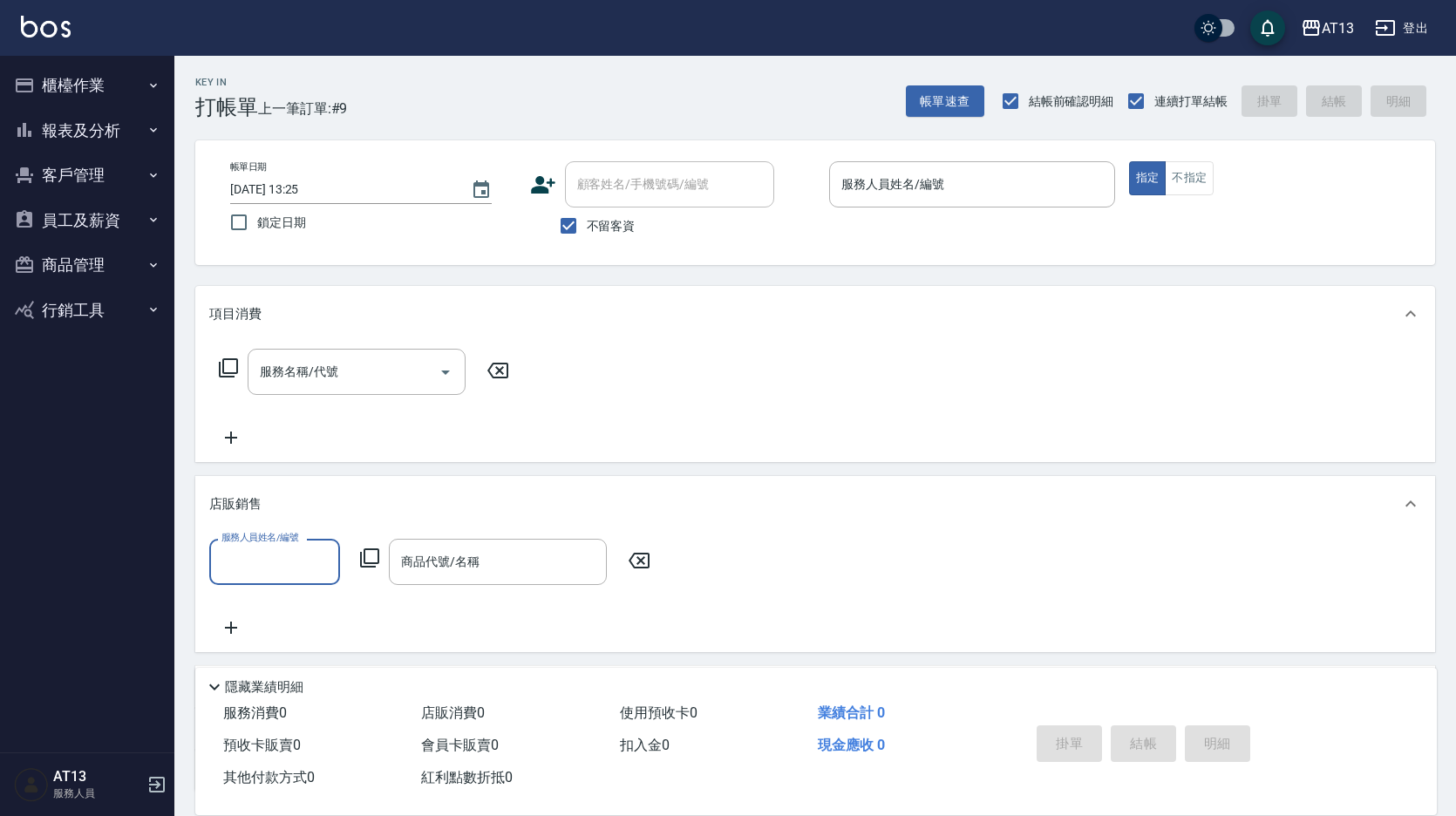
click at [76, 232] on button "員工及薪資" at bounding box center [87, 221] width 161 height 45
click at [1397, 37] on button "登出" at bounding box center [1401, 28] width 67 height 32
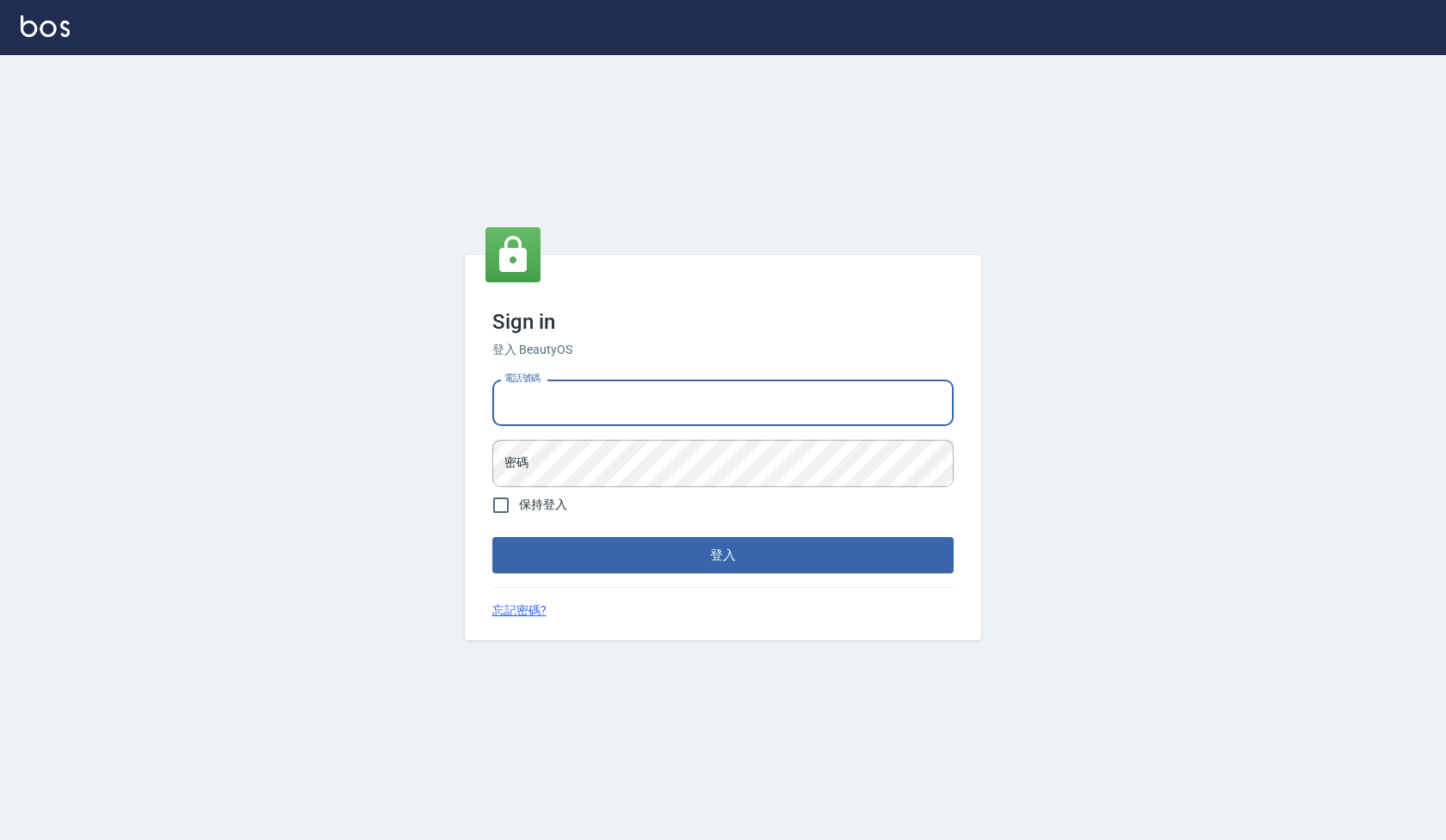
type input "0922458097"
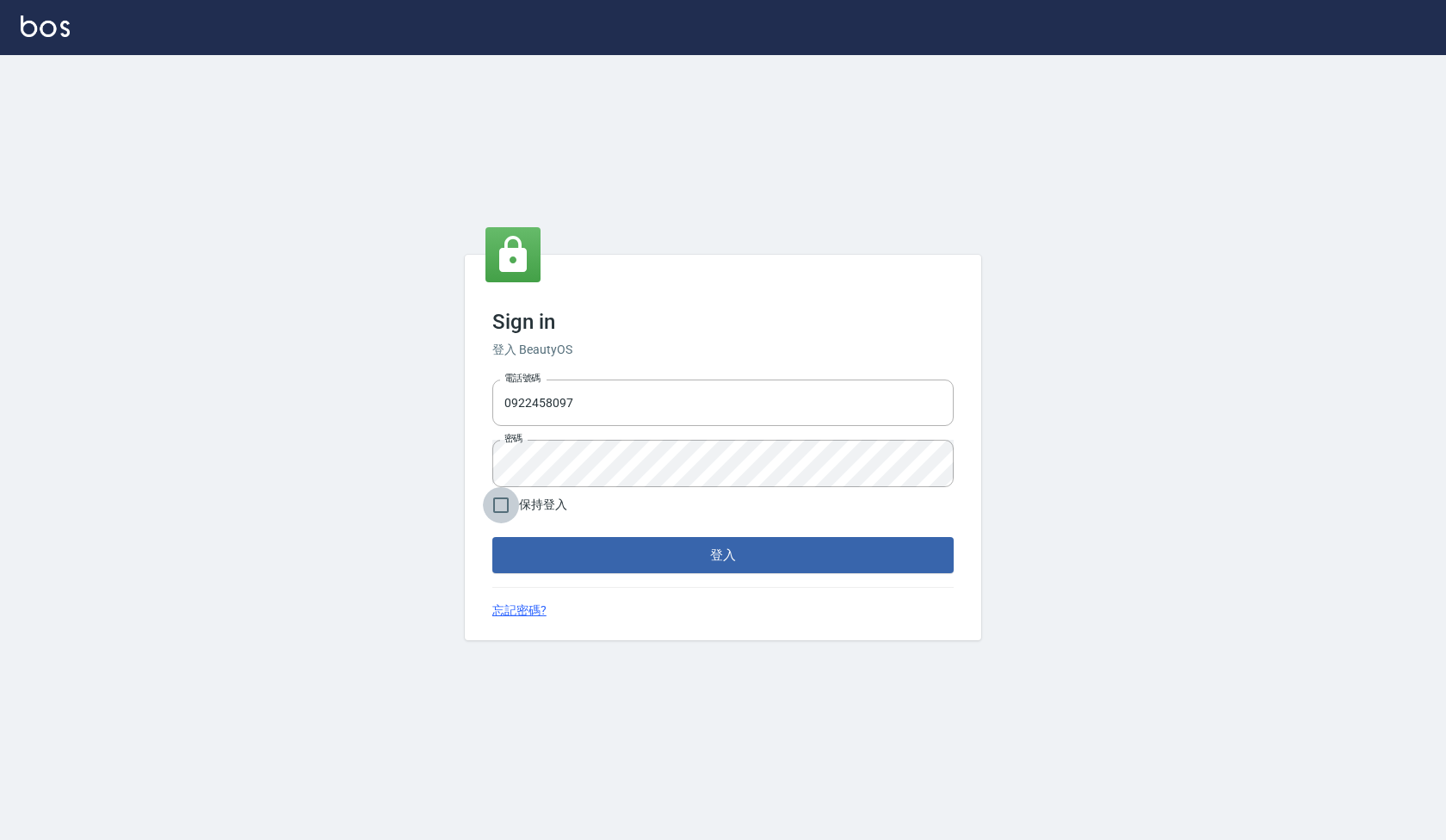
click at [505, 505] on input "保持登入" at bounding box center [501, 505] width 36 height 36
checkbox input "true"
click at [566, 542] on button "登入" at bounding box center [723, 555] width 461 height 36
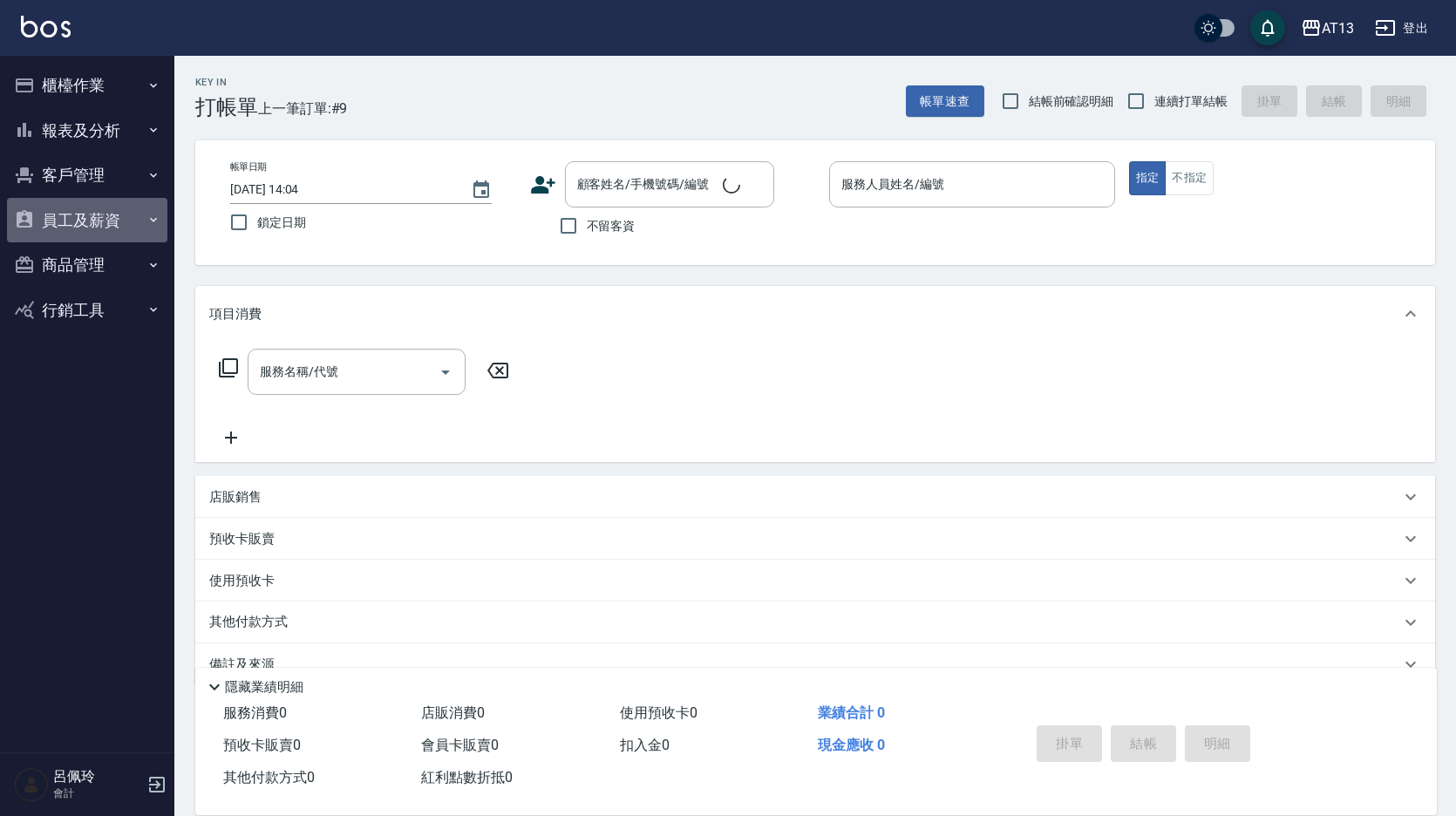
click at [89, 230] on button "員工及薪資" at bounding box center [87, 221] width 161 height 45
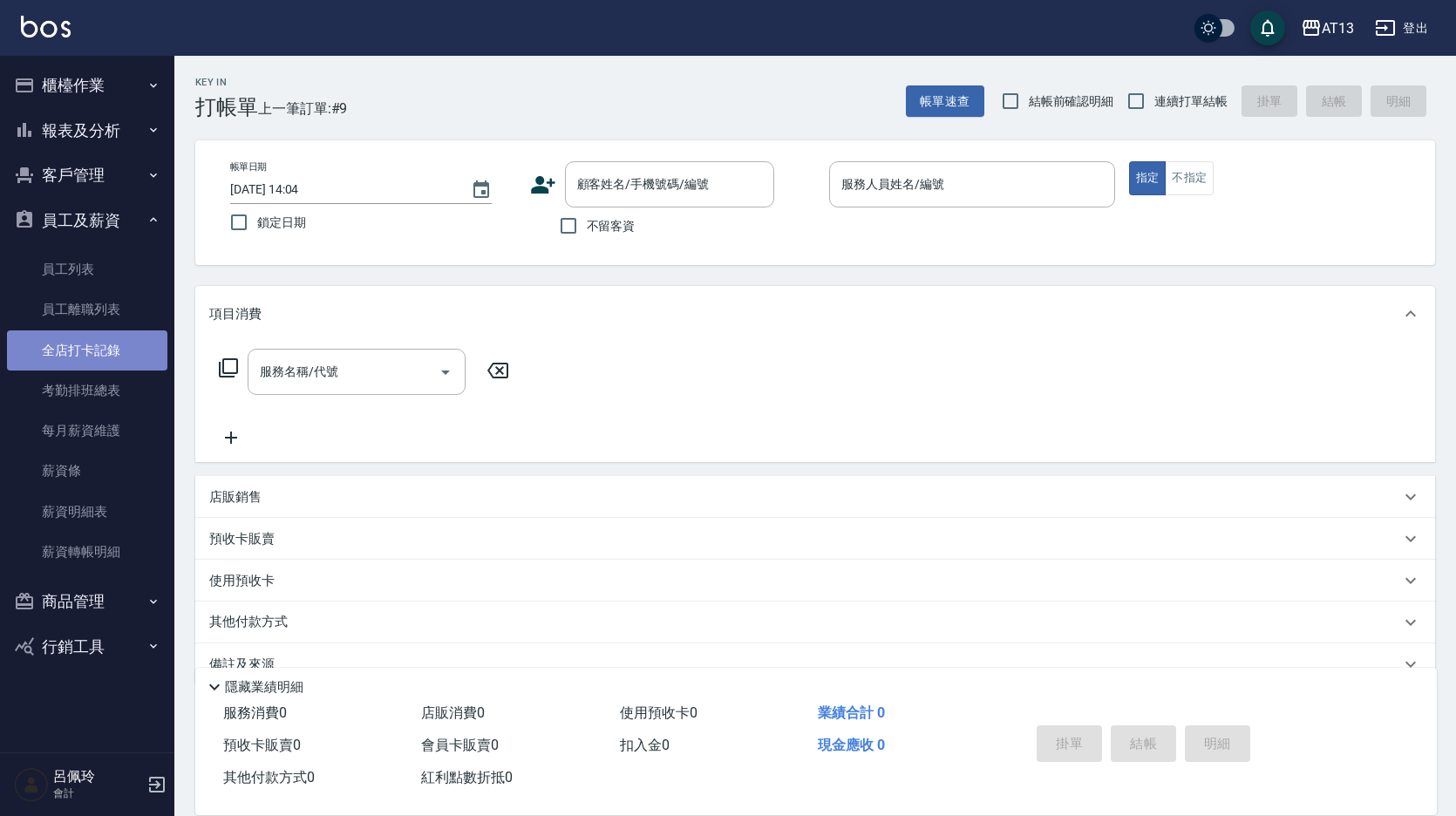
click at [86, 356] on link "全店打卡記錄" at bounding box center [87, 350] width 161 height 40
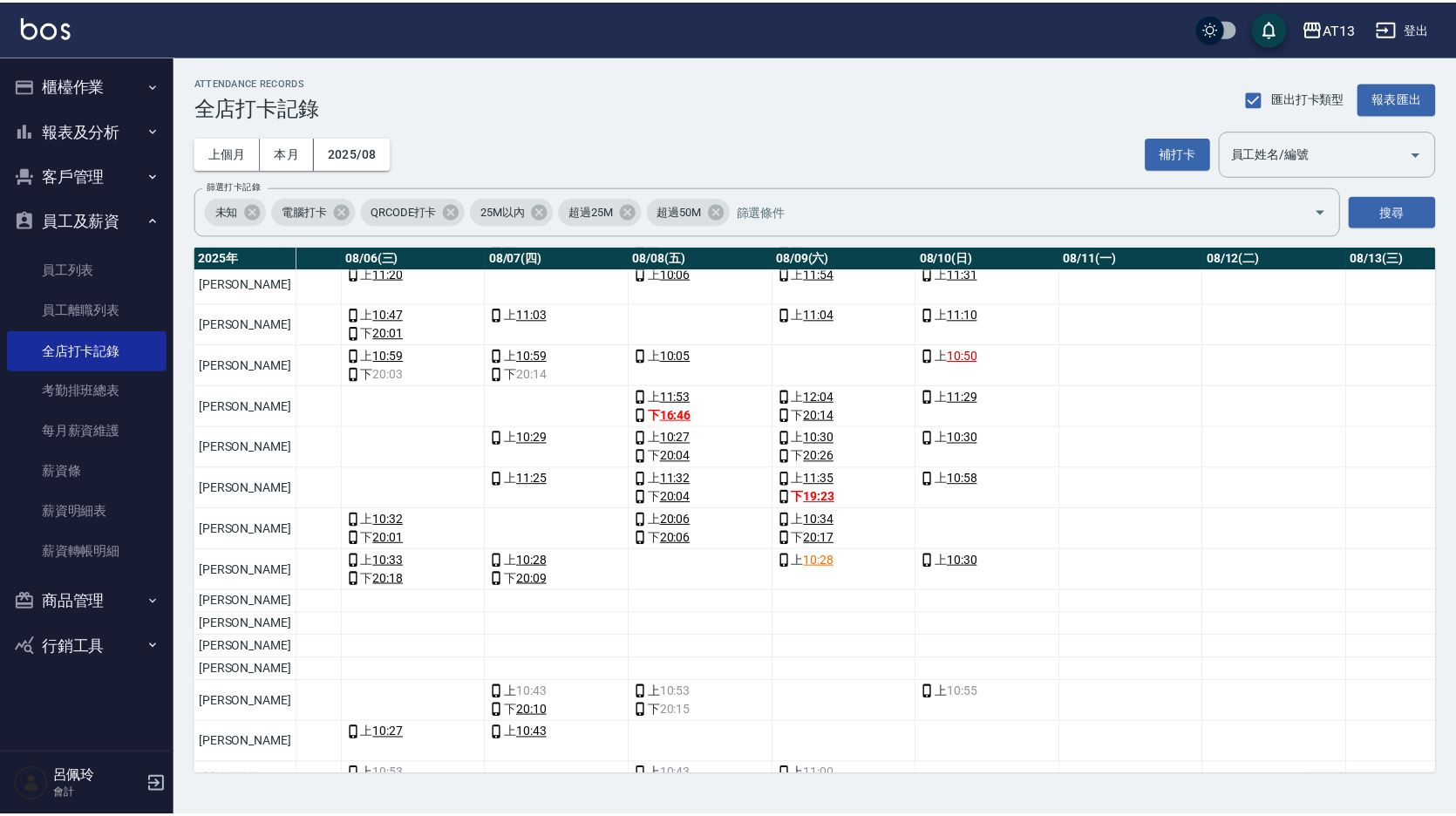
scroll to position [175, 872]
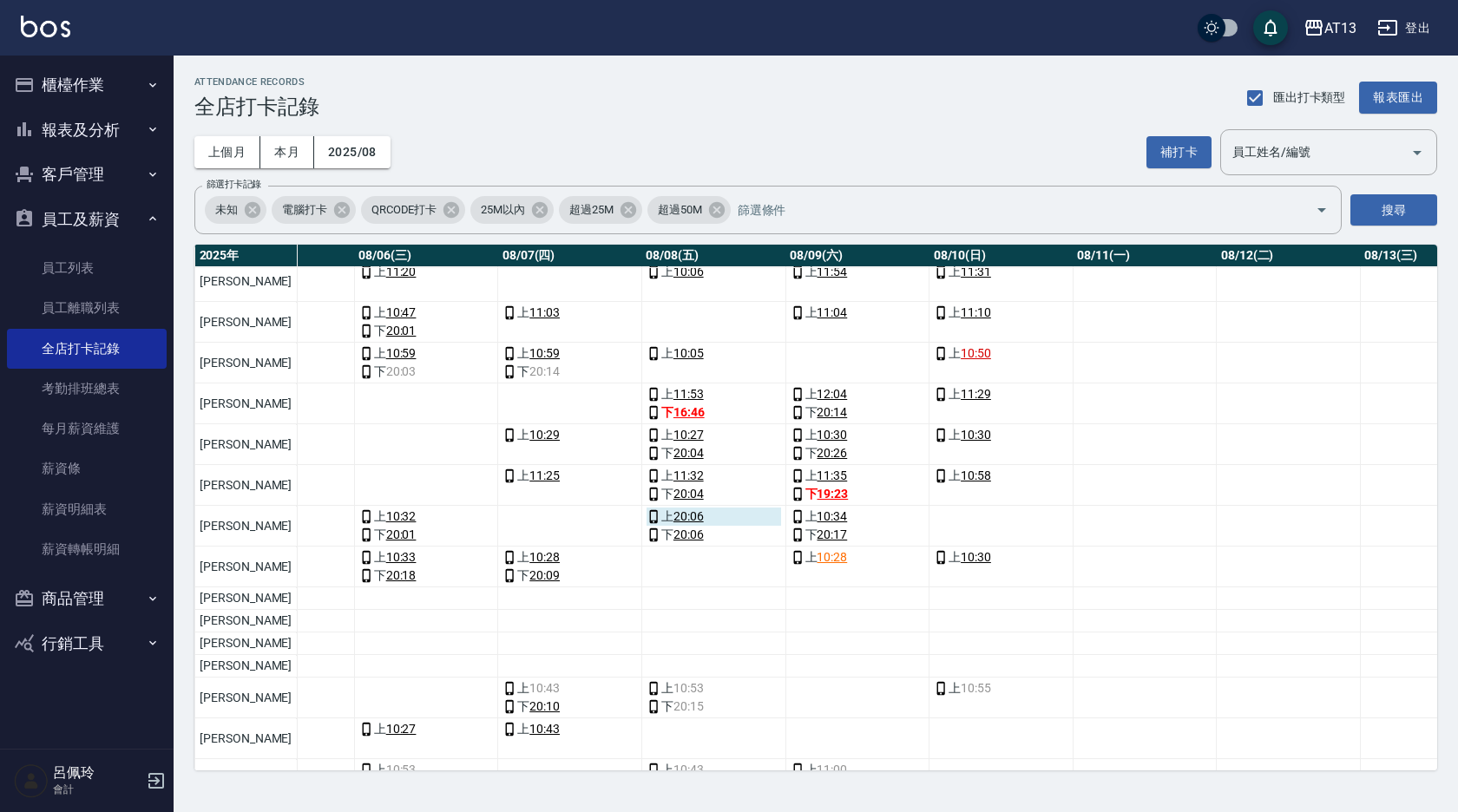
click at [647, 514] on div "上 20:06" at bounding box center [713, 516] width 134 height 18
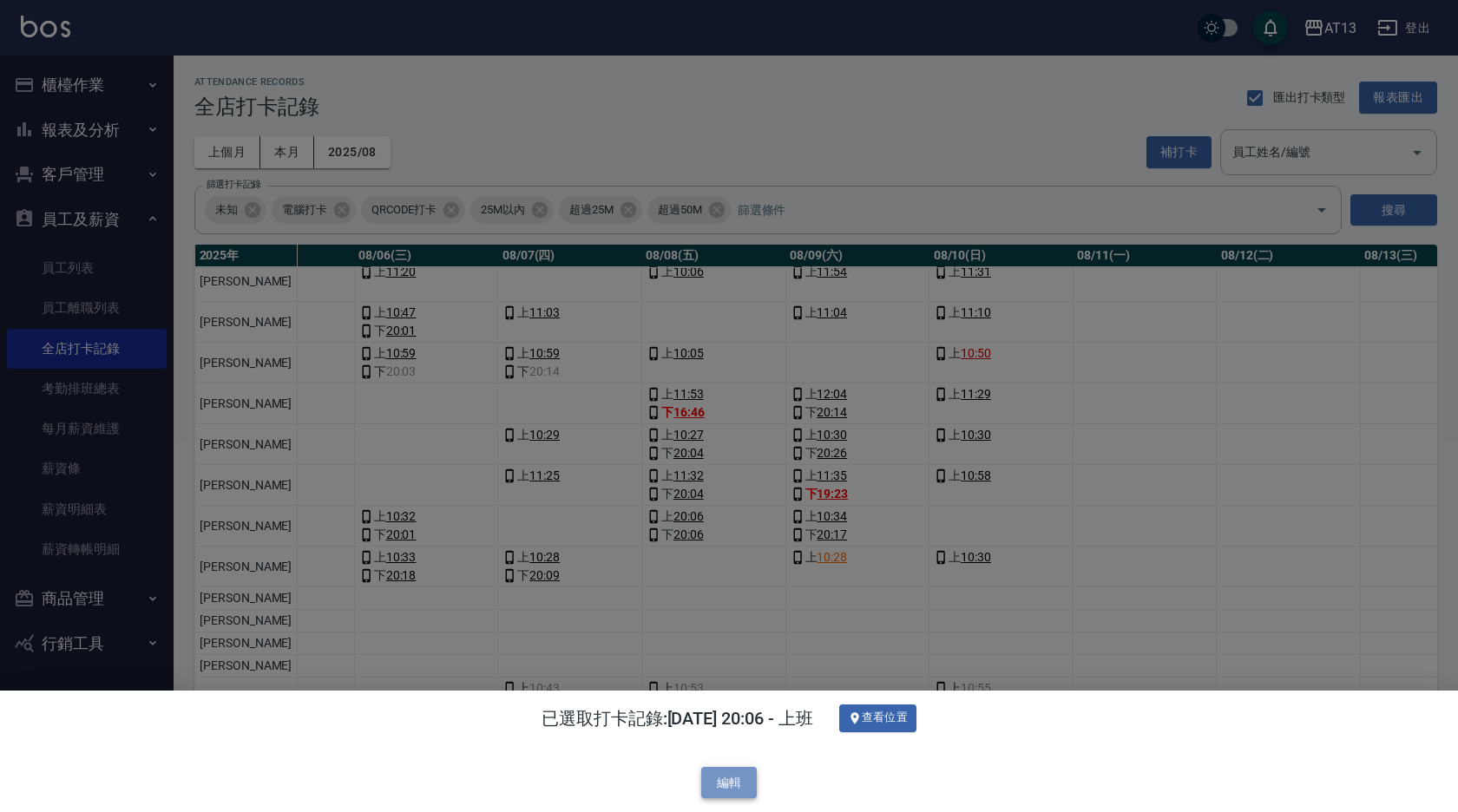
click at [737, 785] on button "編輯" at bounding box center [729, 783] width 55 height 32
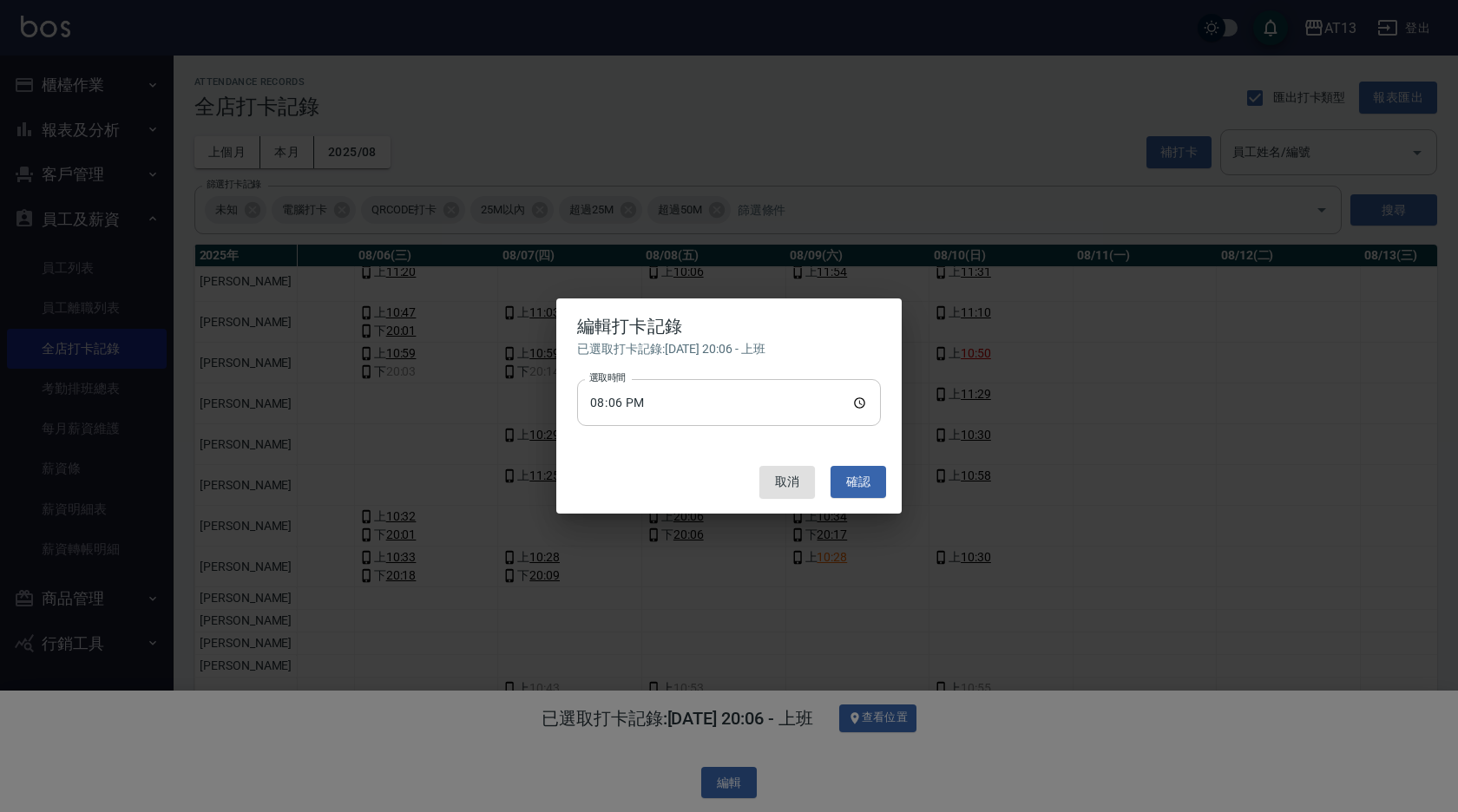
click at [865, 401] on input "20:06" at bounding box center [729, 402] width 304 height 47
type input "10:06"
click at [849, 480] on button "確認" at bounding box center [858, 482] width 55 height 32
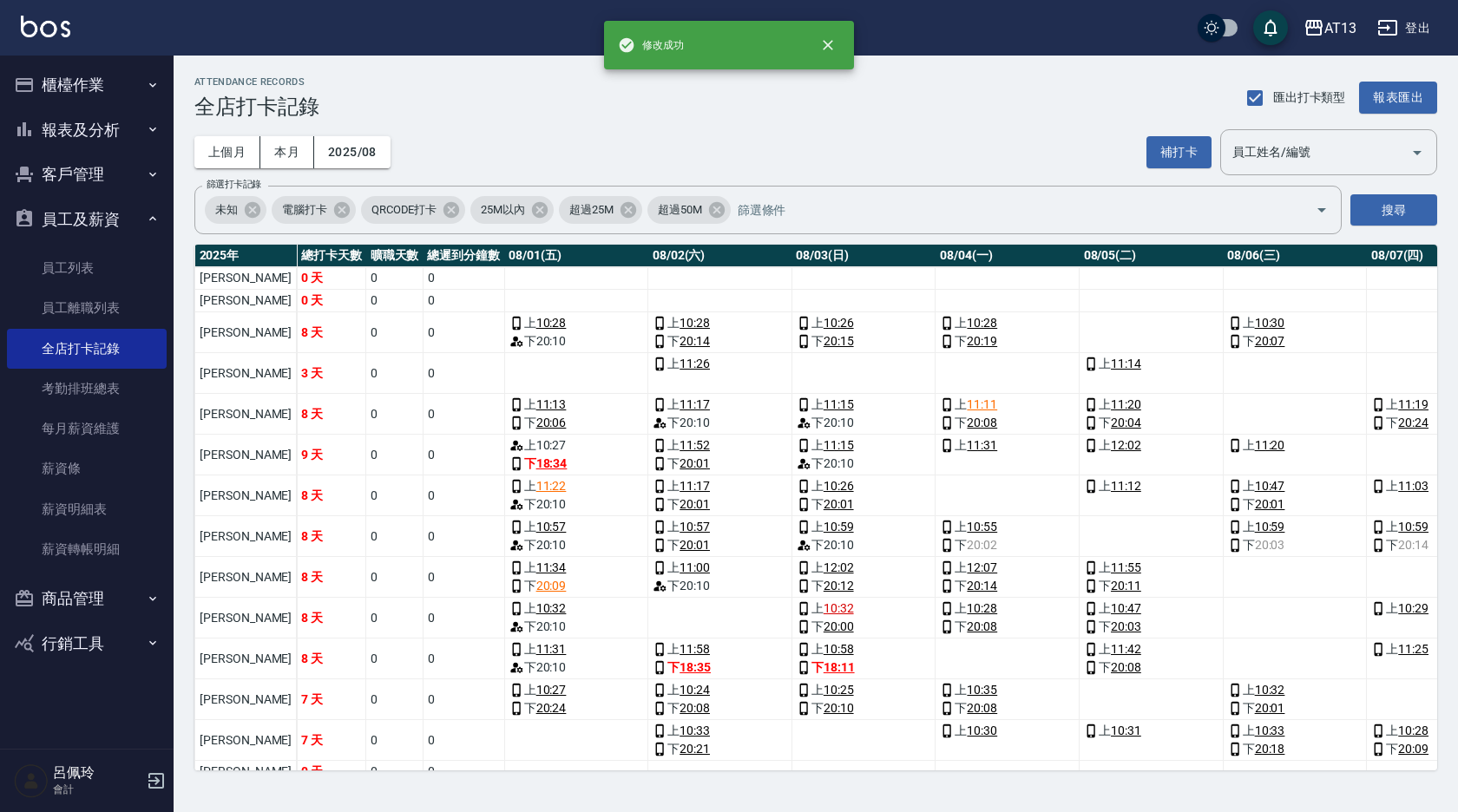
click at [52, 85] on button "櫃檯作業" at bounding box center [86, 85] width 160 height 45
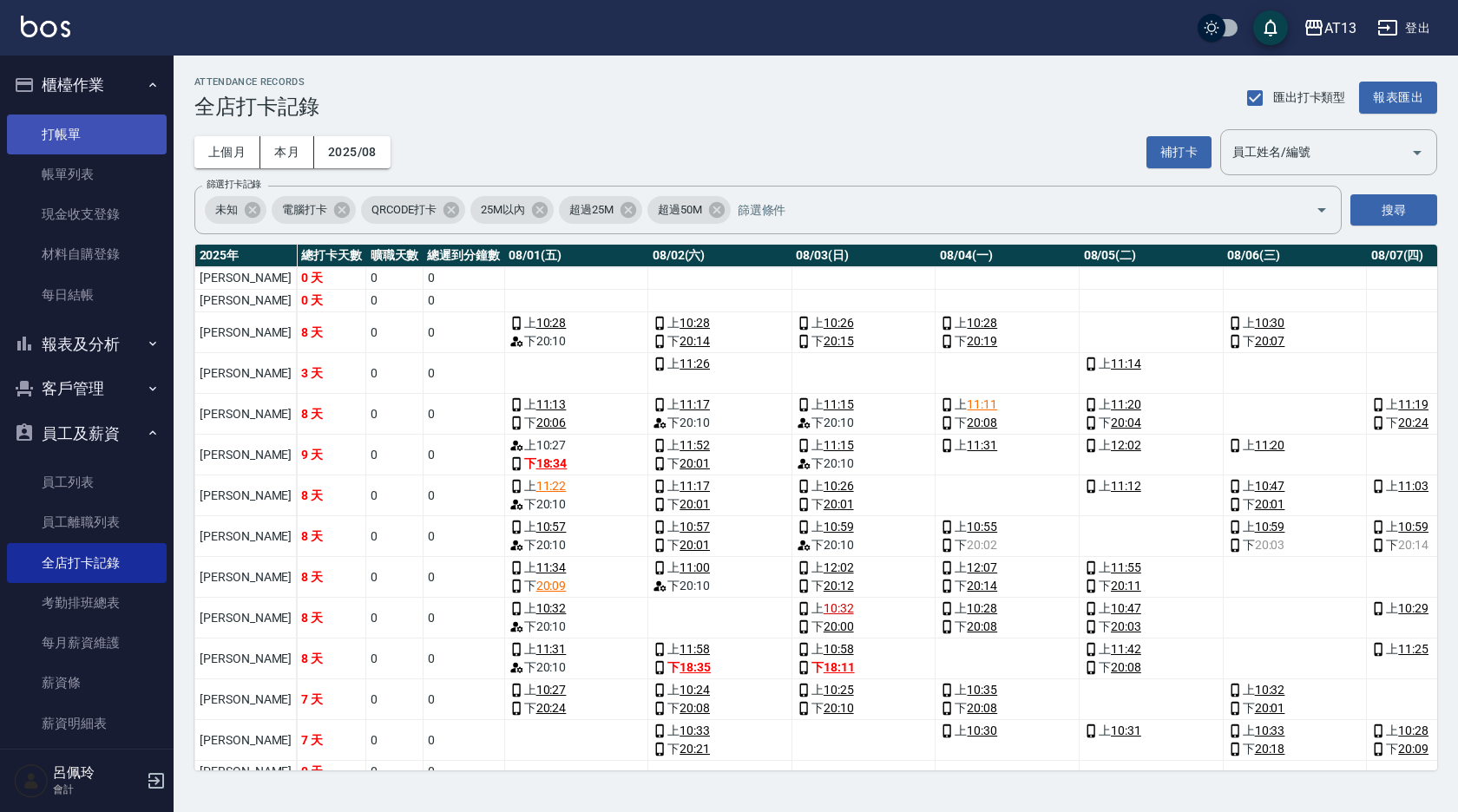
click at [66, 119] on link "打帳單" at bounding box center [86, 134] width 160 height 39
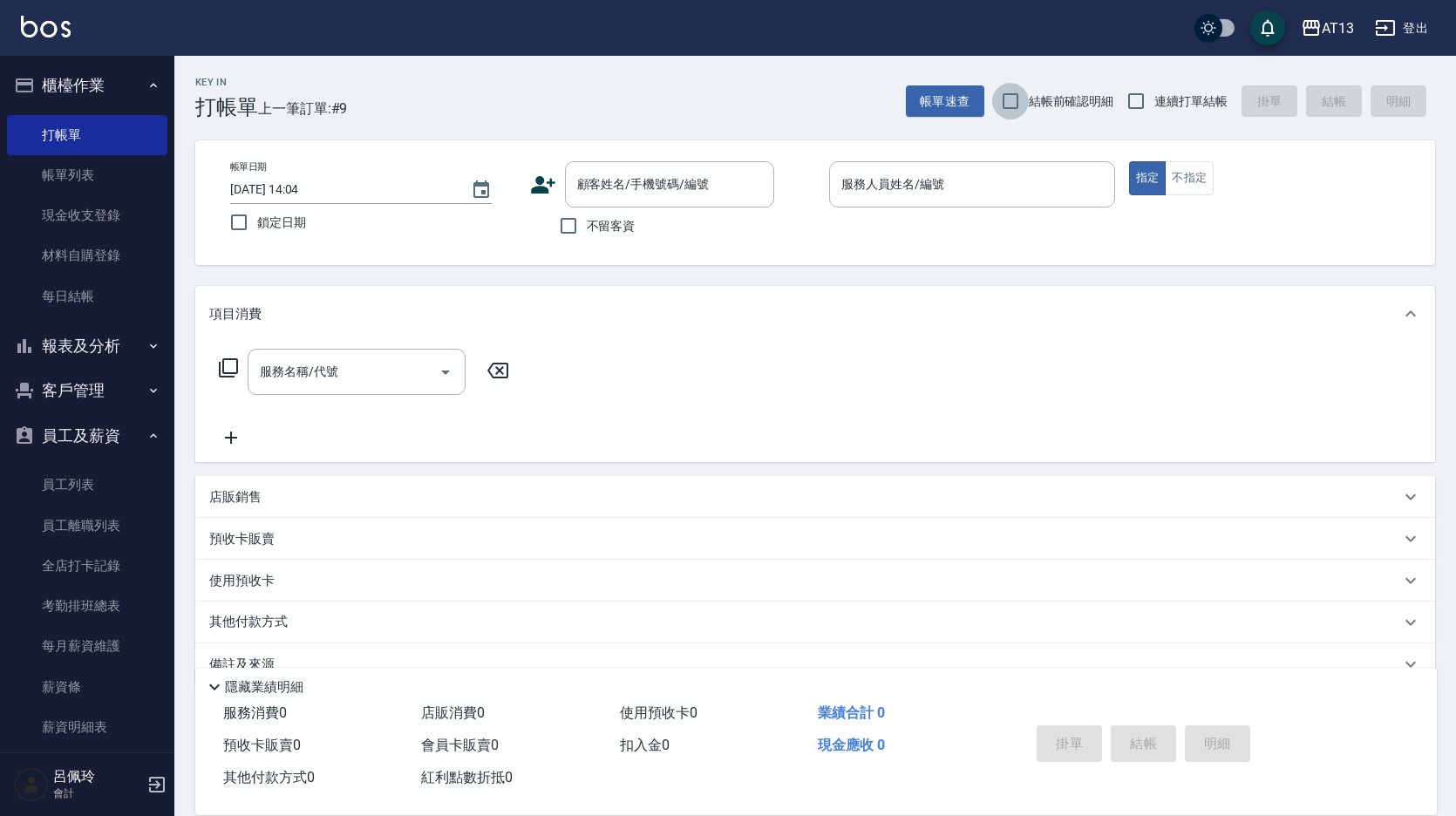
click at [1021, 107] on input "結帳前確認明細" at bounding box center [1010, 101] width 37 height 37
checkbox input "true"
click at [1141, 102] on input "連續打單結帳" at bounding box center [1136, 101] width 37 height 37
checkbox input "true"
click at [579, 232] on input "不留客資" at bounding box center [568, 226] width 37 height 37
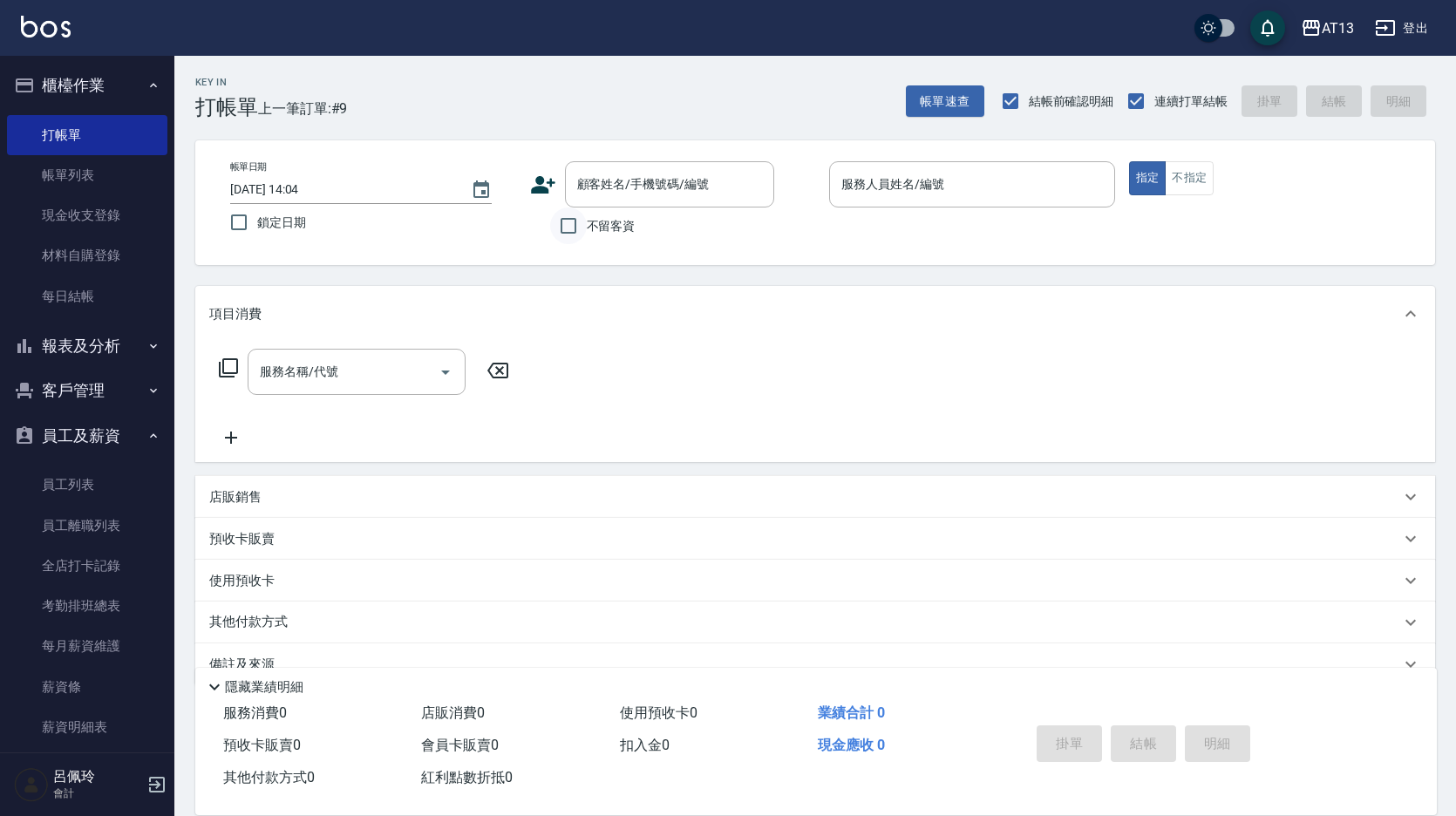
checkbox input "true"
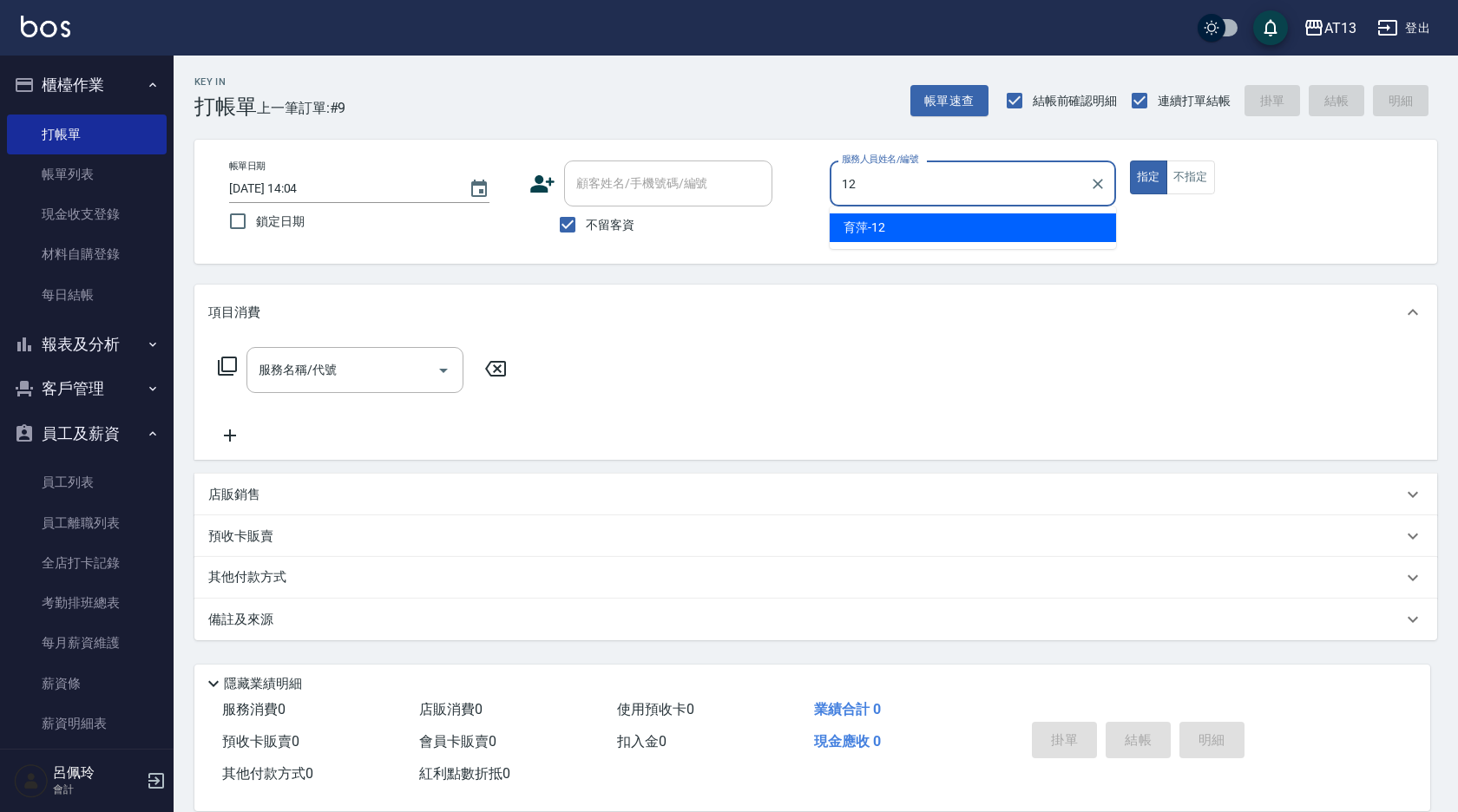
click at [1082, 222] on div "育萍 -12" at bounding box center [973, 227] width 287 height 28
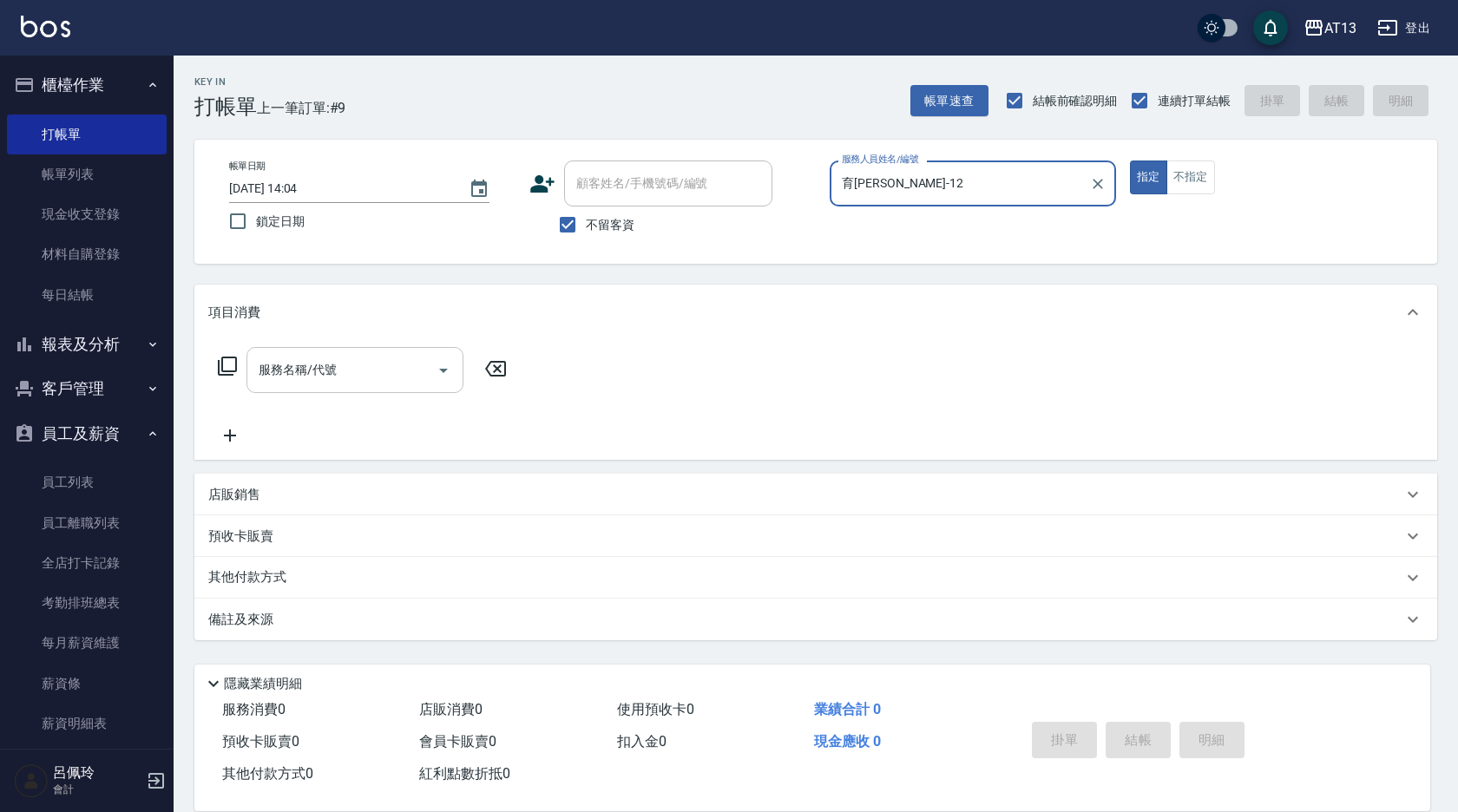
type input "育萍-12"
click at [340, 365] on input "服務名稱/代號" at bounding box center [342, 370] width 176 height 30
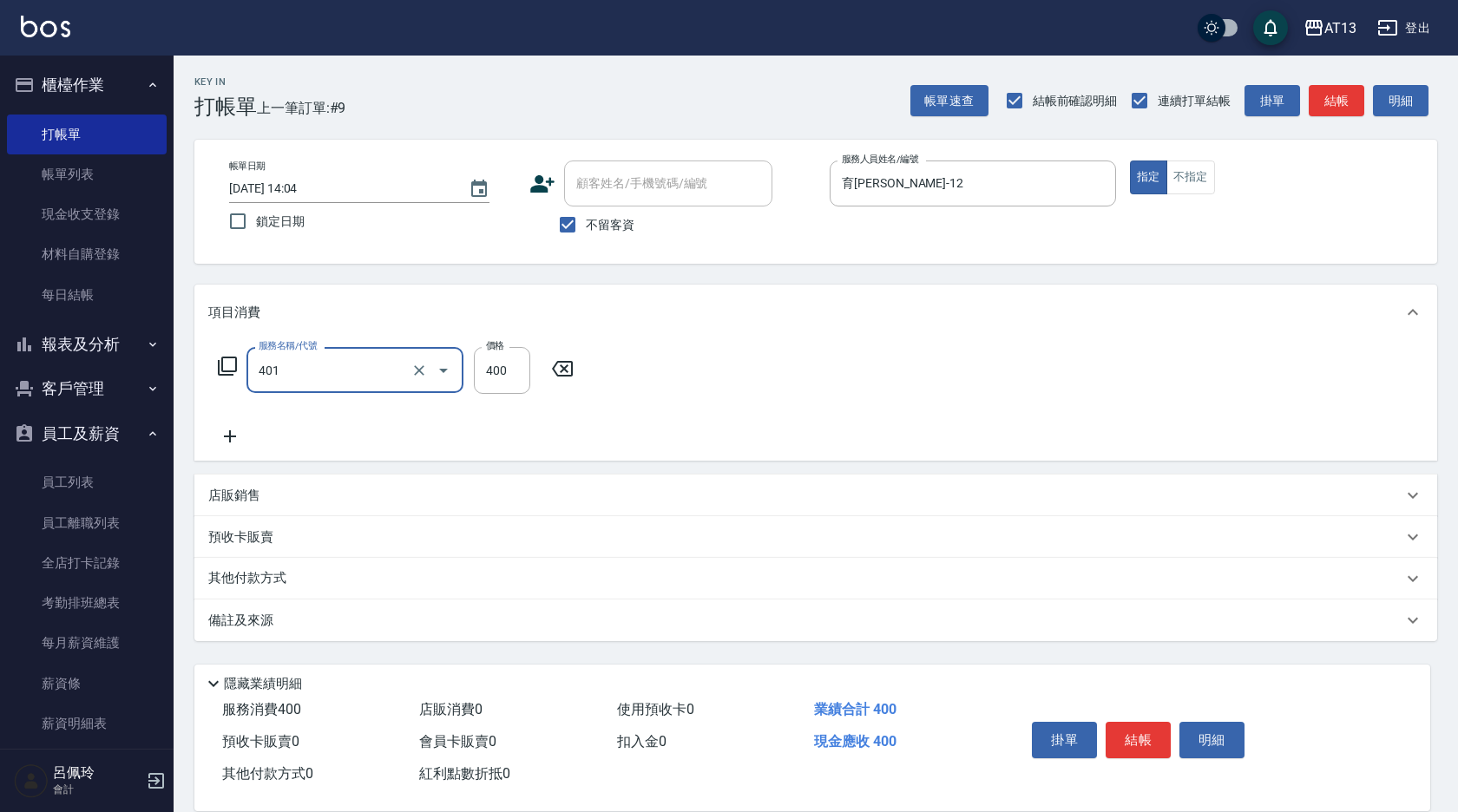
type input "剪髮(401)"
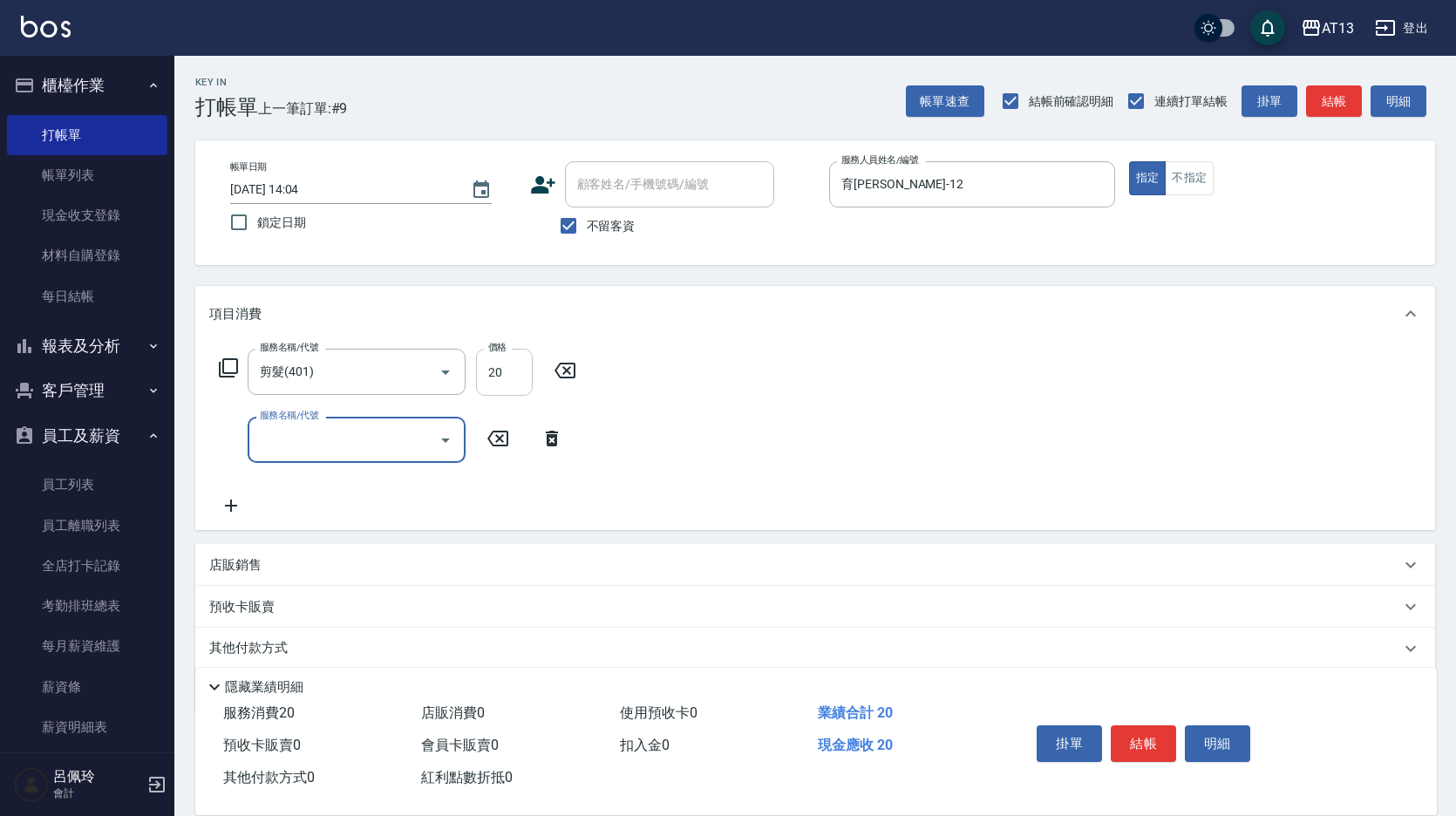
click at [512, 377] on input "20" at bounding box center [504, 372] width 57 height 47
type input "200"
click at [865, 380] on div "服務名稱/代號 剪髮(401) 服務名稱/代號 價格 200 價格 服務名稱/代號 服務名稱/代號" at bounding box center [815, 435] width 1240 height 188
click at [1154, 750] on button "結帳" at bounding box center [1143, 743] width 65 height 37
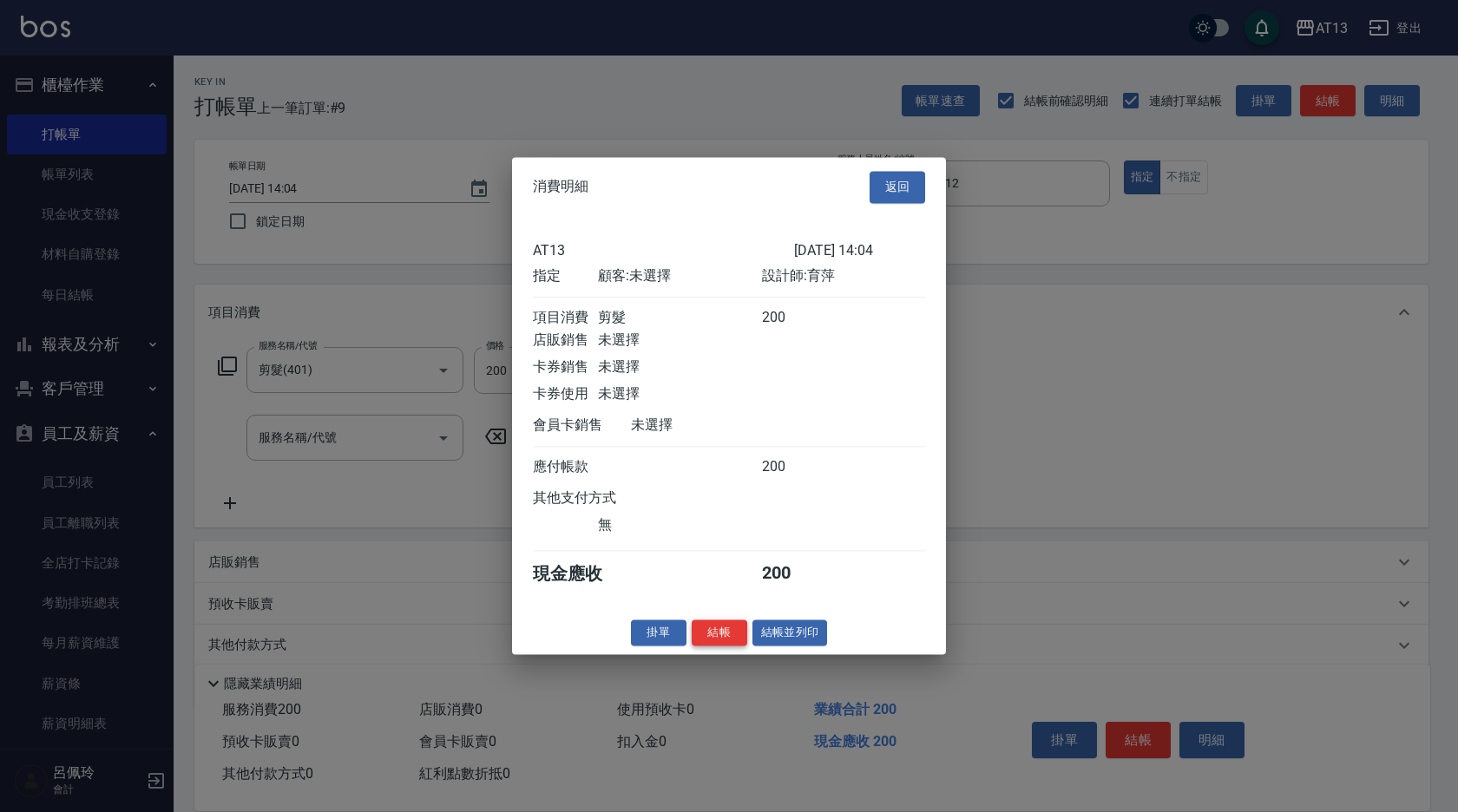
click at [722, 645] on button "結帳" at bounding box center [719, 632] width 55 height 27
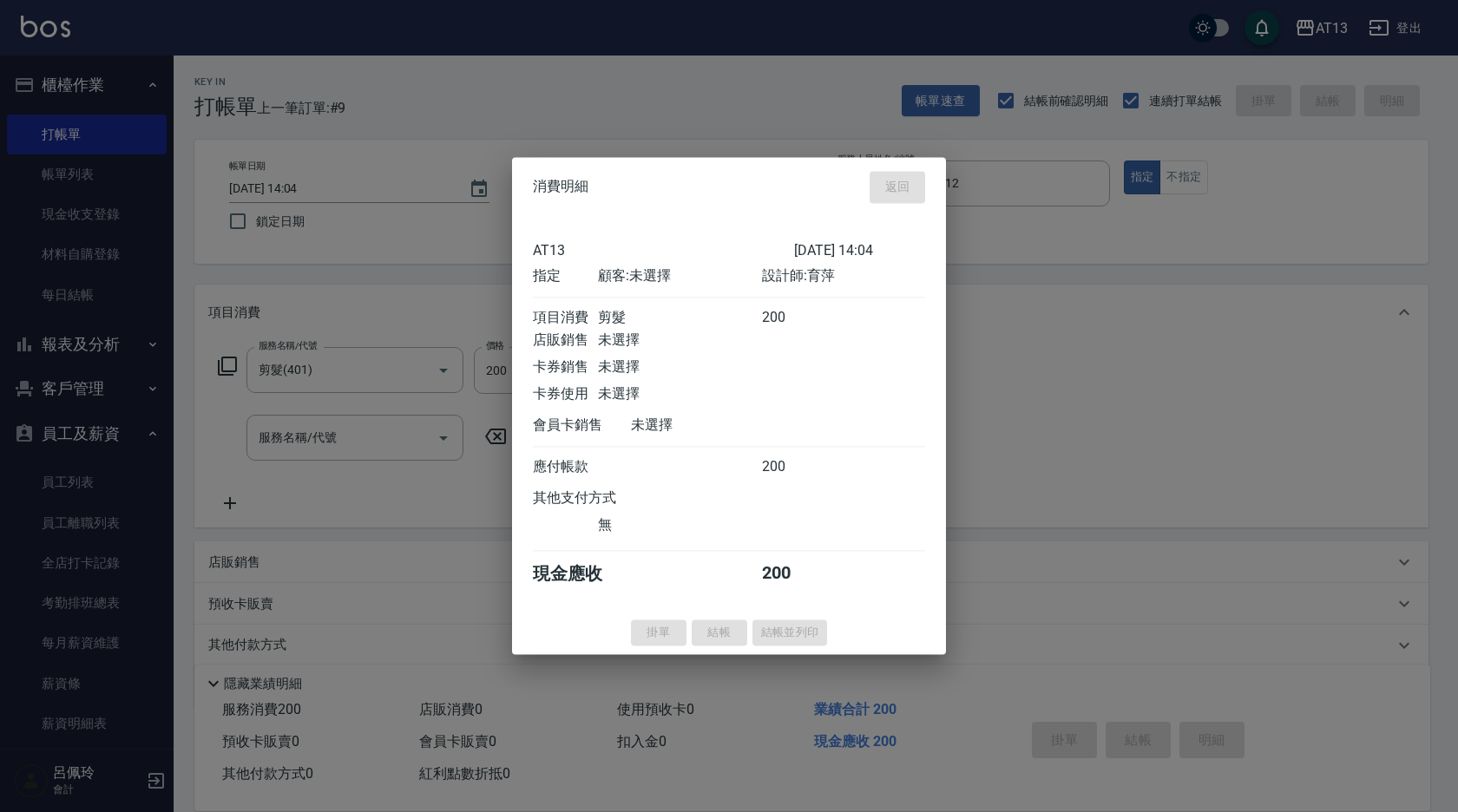
type input "2025/08/10 14:05"
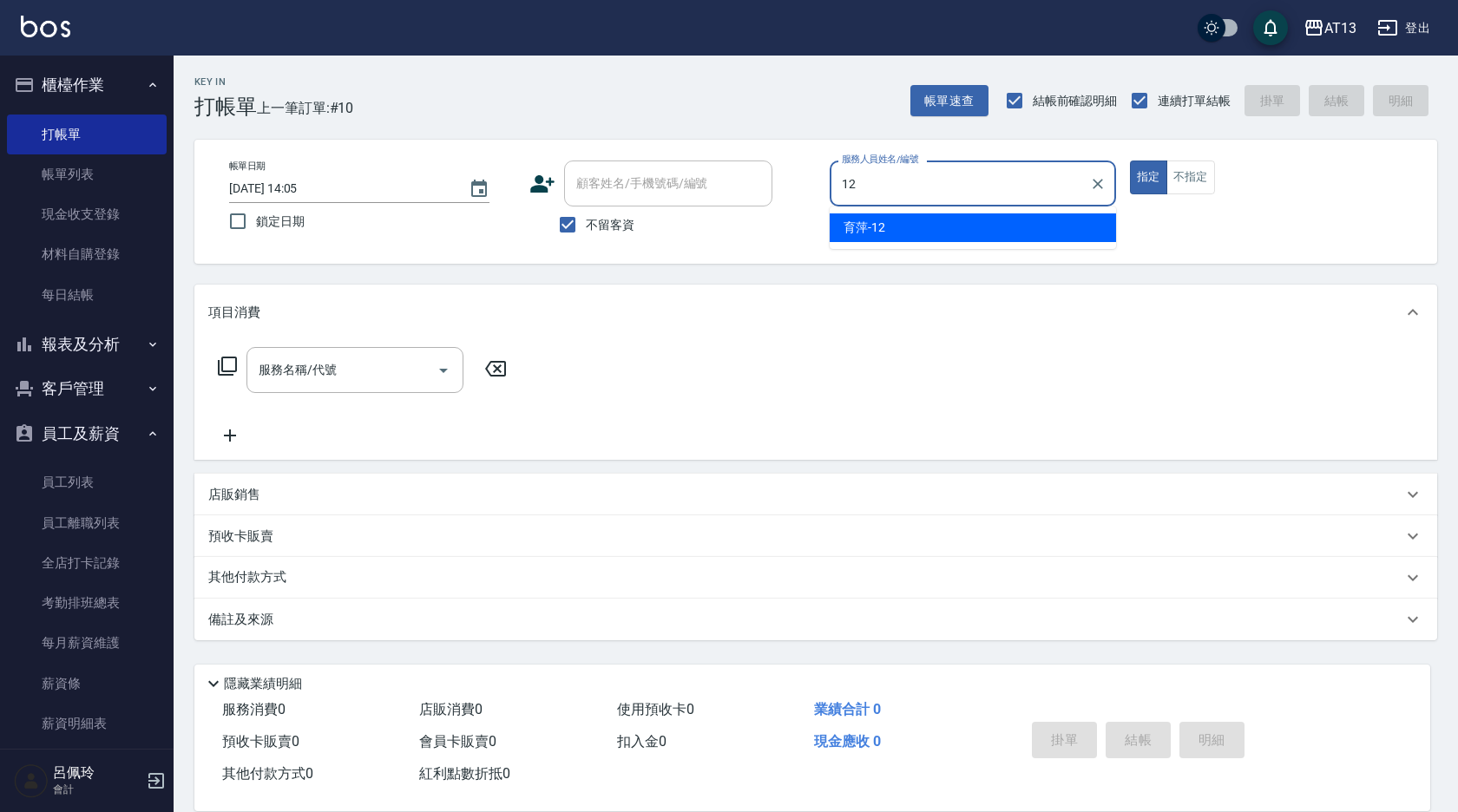
click at [887, 229] on div "育萍 -12" at bounding box center [973, 227] width 287 height 28
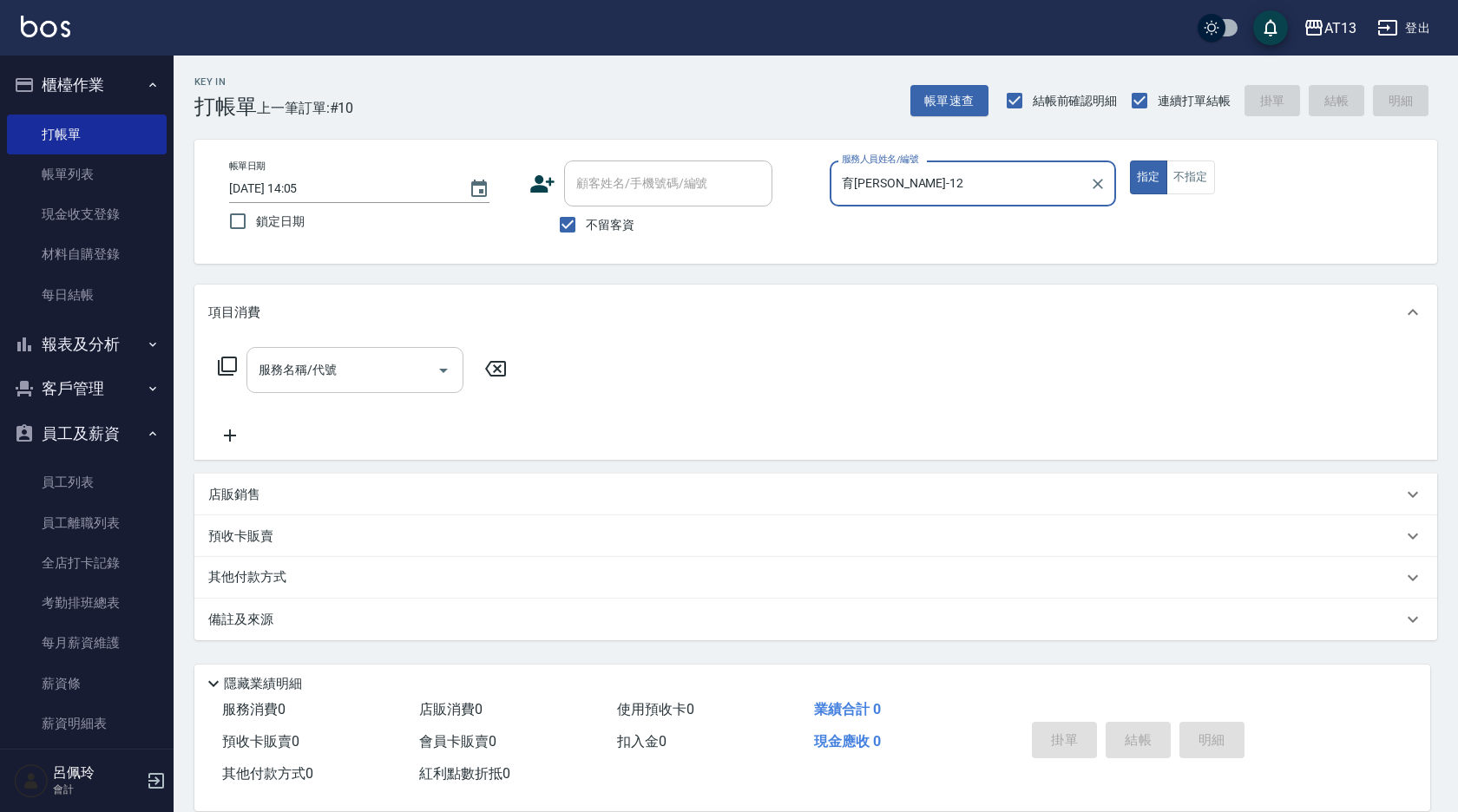
type input "育萍-12"
click at [337, 365] on input "服務名稱/代號" at bounding box center [342, 370] width 176 height 30
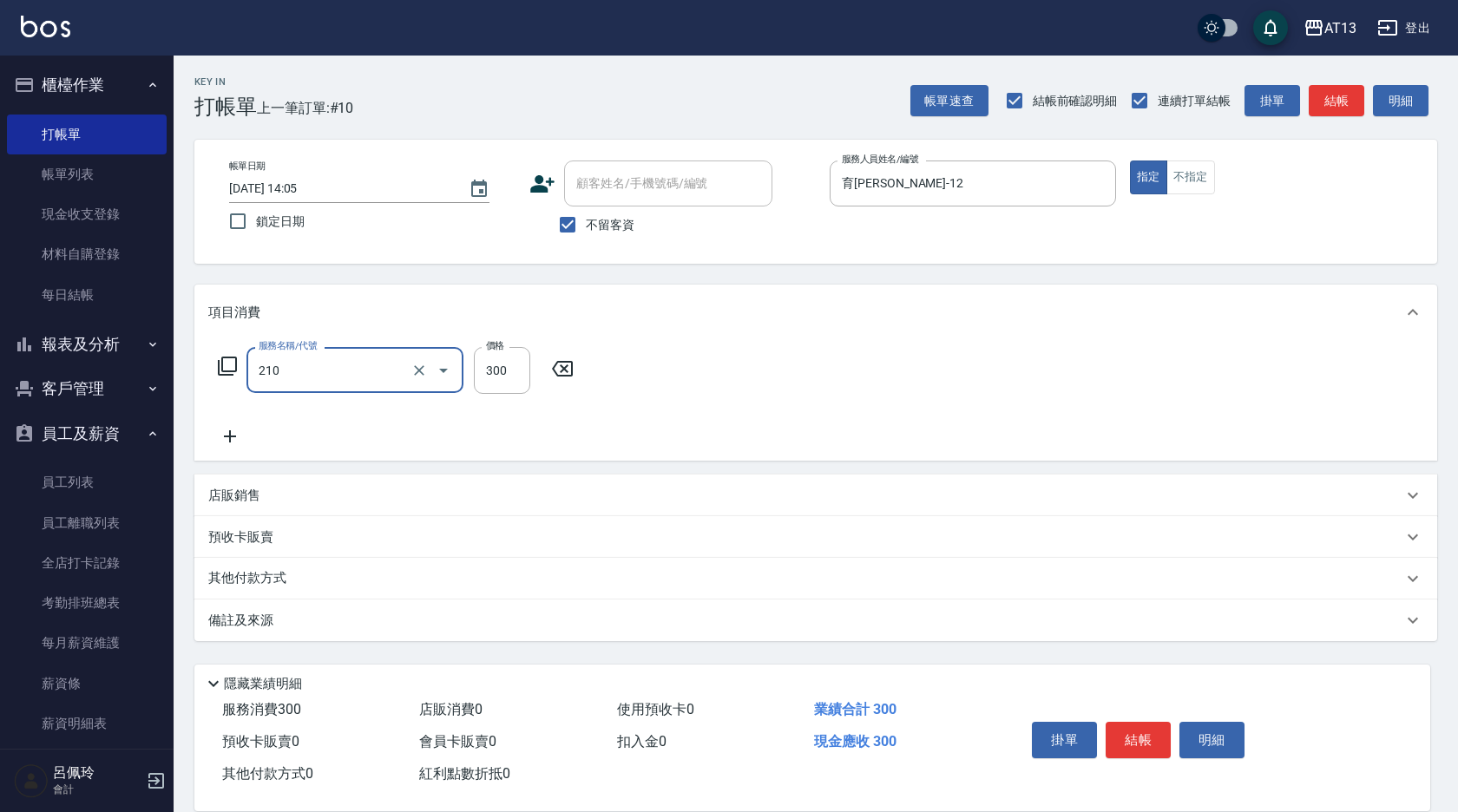
type input "歐娜洗髮精(210)"
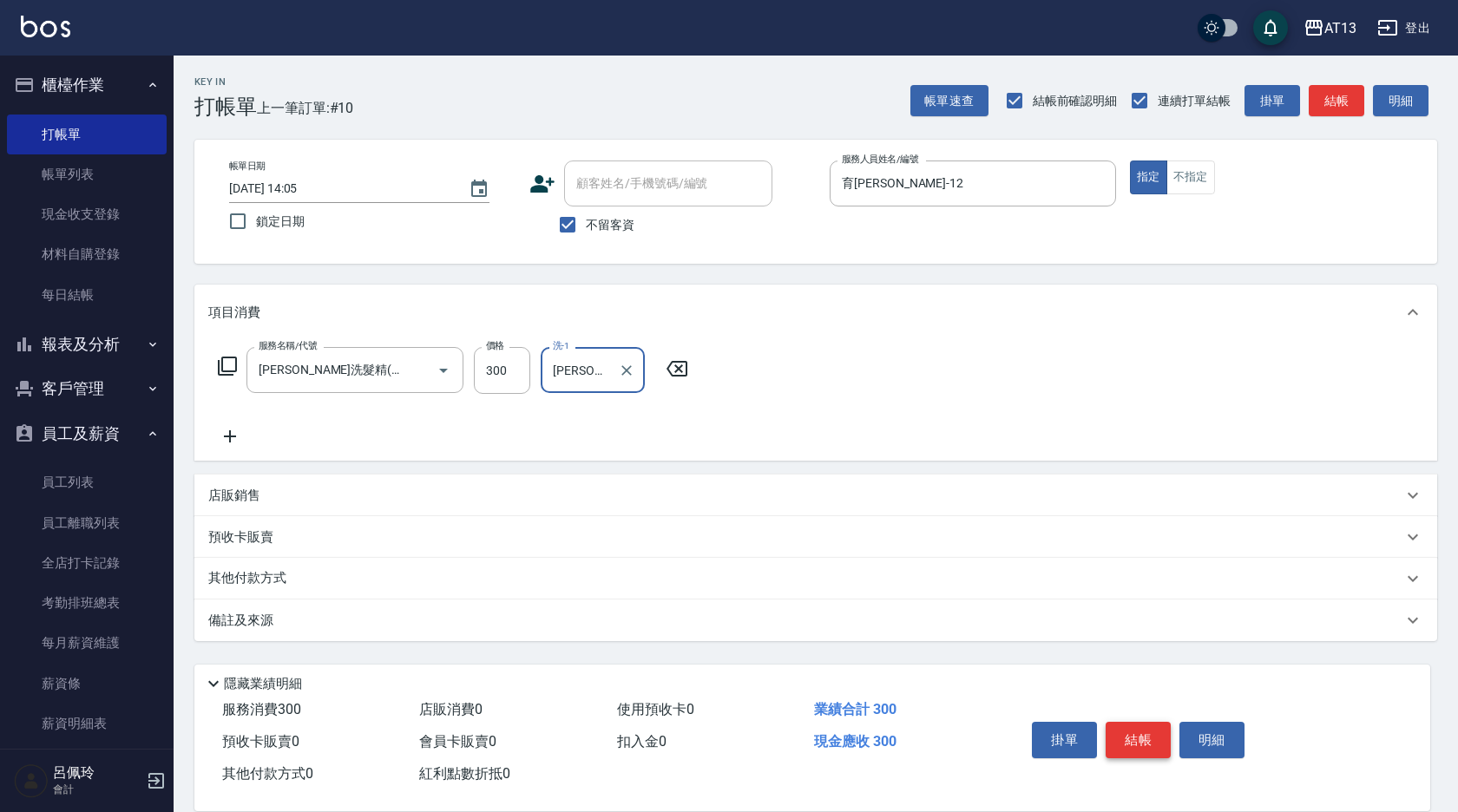
type input "鄭聖瀧-28"
click at [1143, 730] on button "結帳" at bounding box center [1137, 740] width 65 height 37
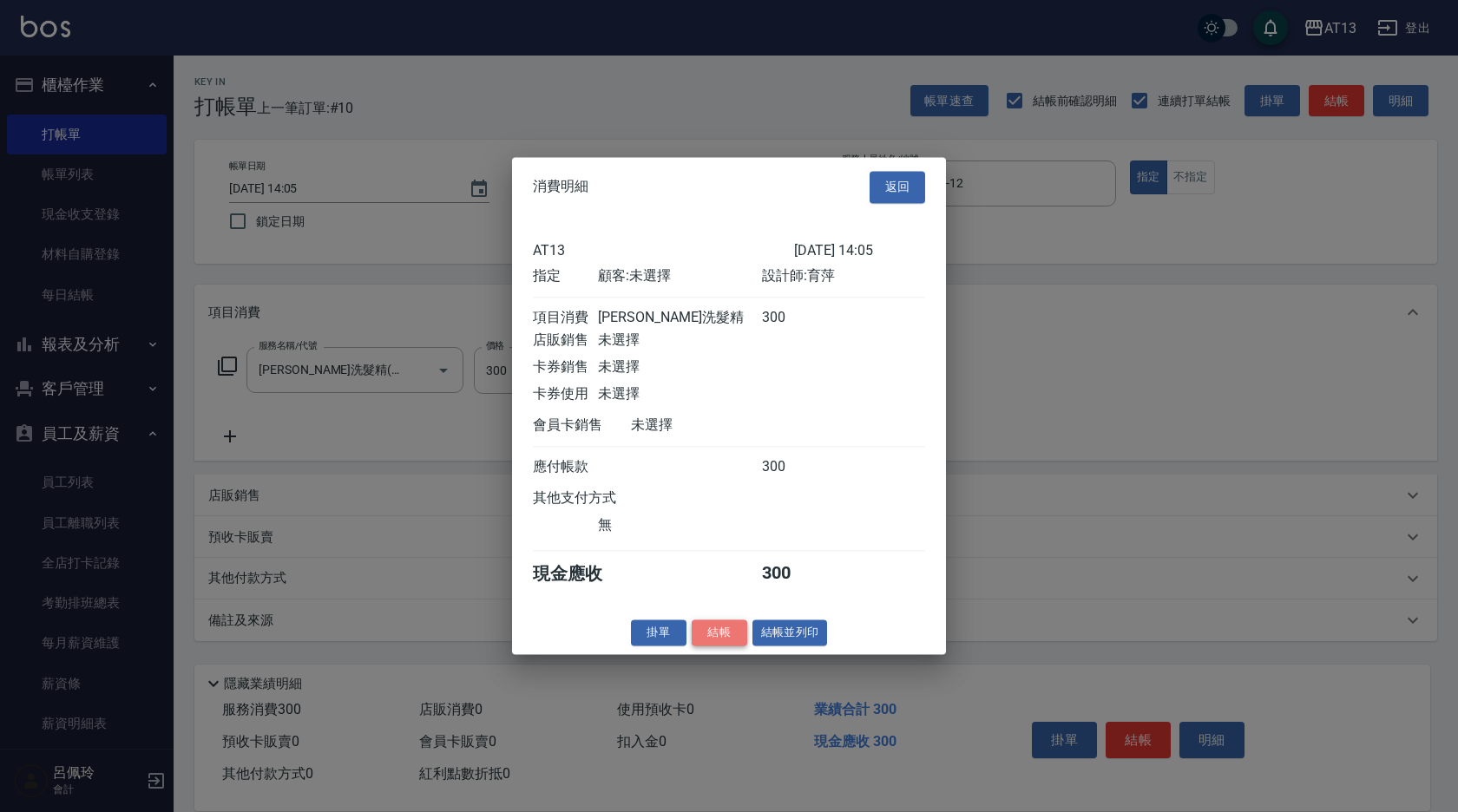
click at [736, 637] on button "結帳" at bounding box center [719, 632] width 55 height 27
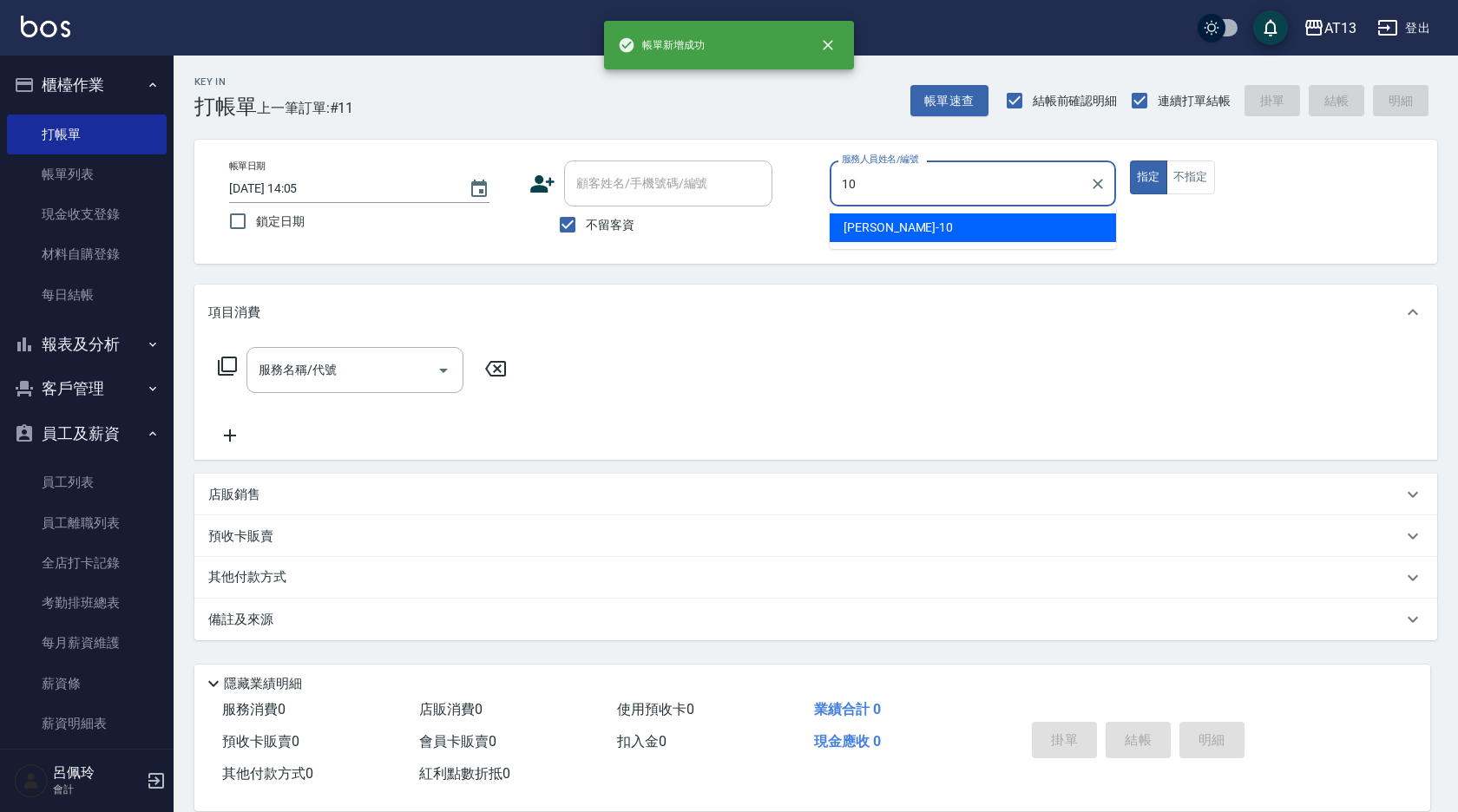
click at [869, 223] on span "稔穎 -10" at bounding box center [898, 227] width 109 height 18
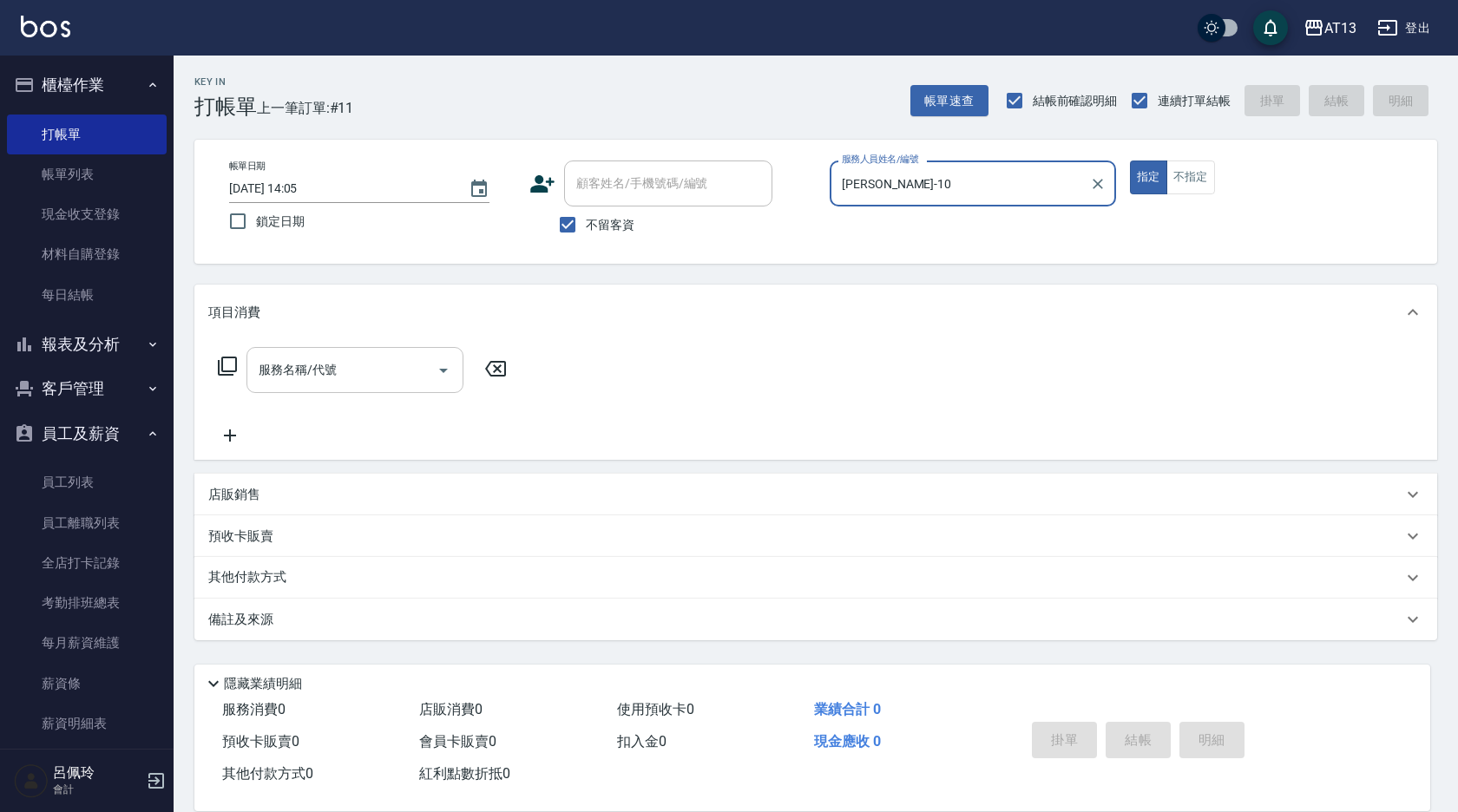
click at [343, 386] on div "服務名稱/代號" at bounding box center [354, 369] width 217 height 46
type input "稔穎-10"
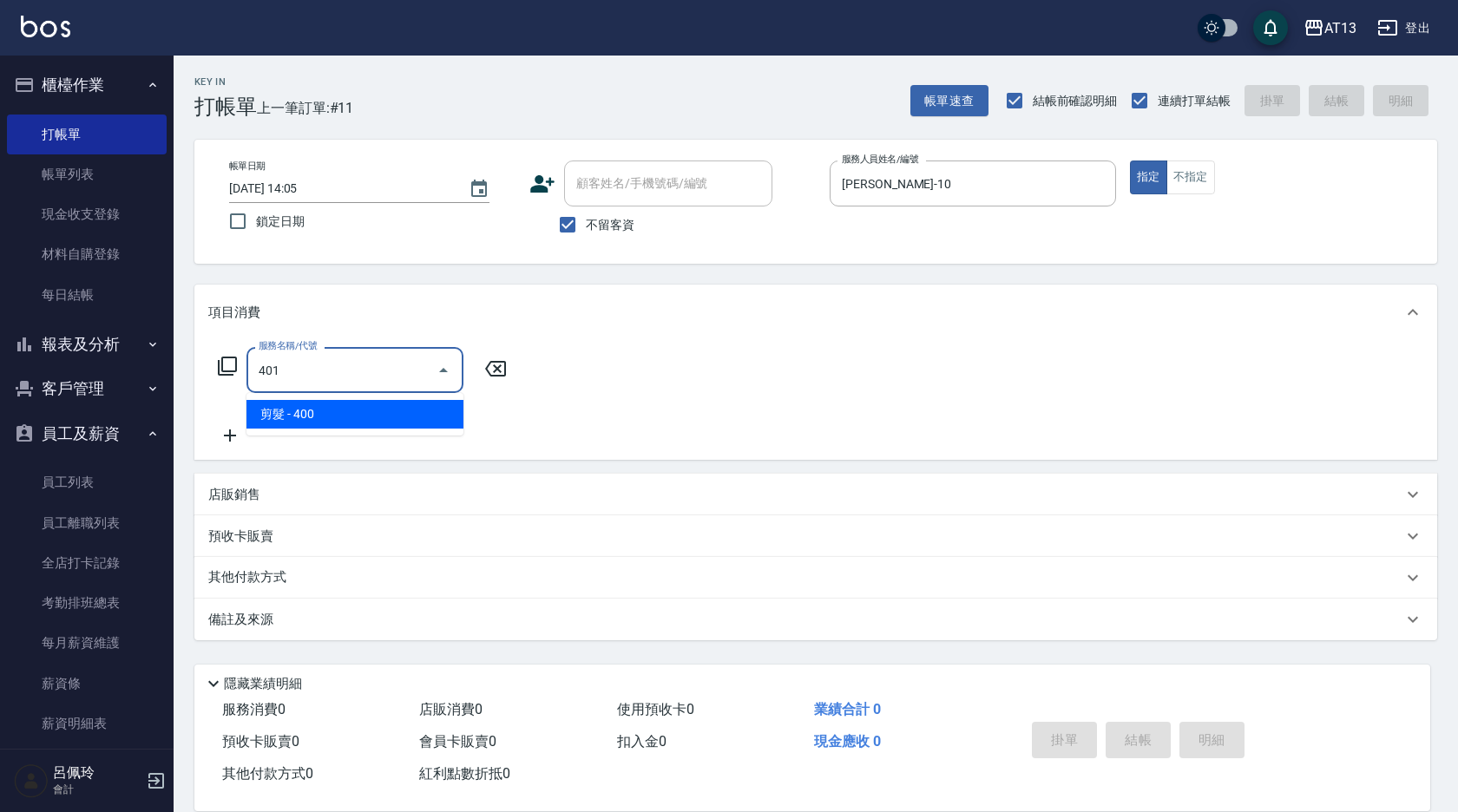
type input "剪髮(401)"
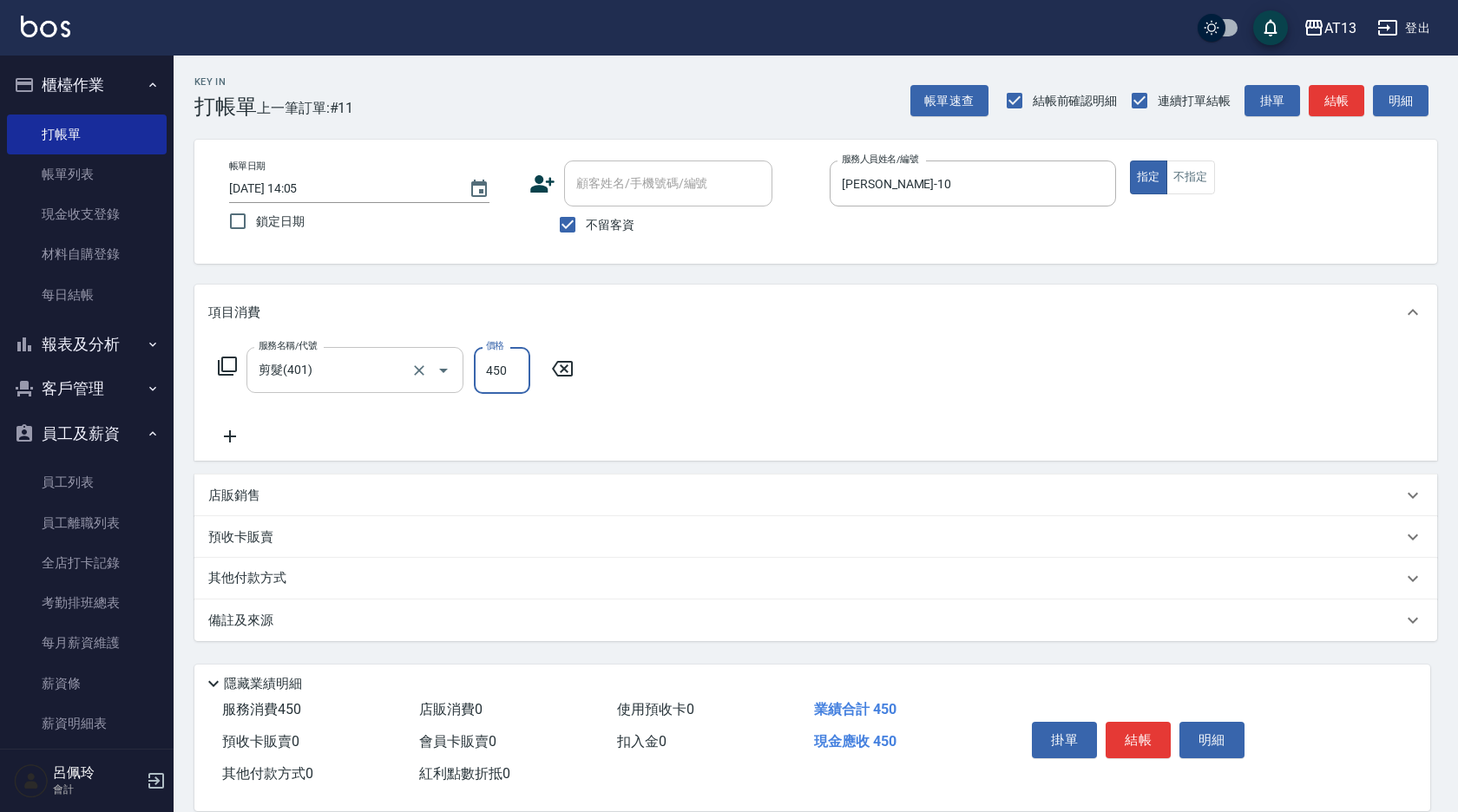
type input "450"
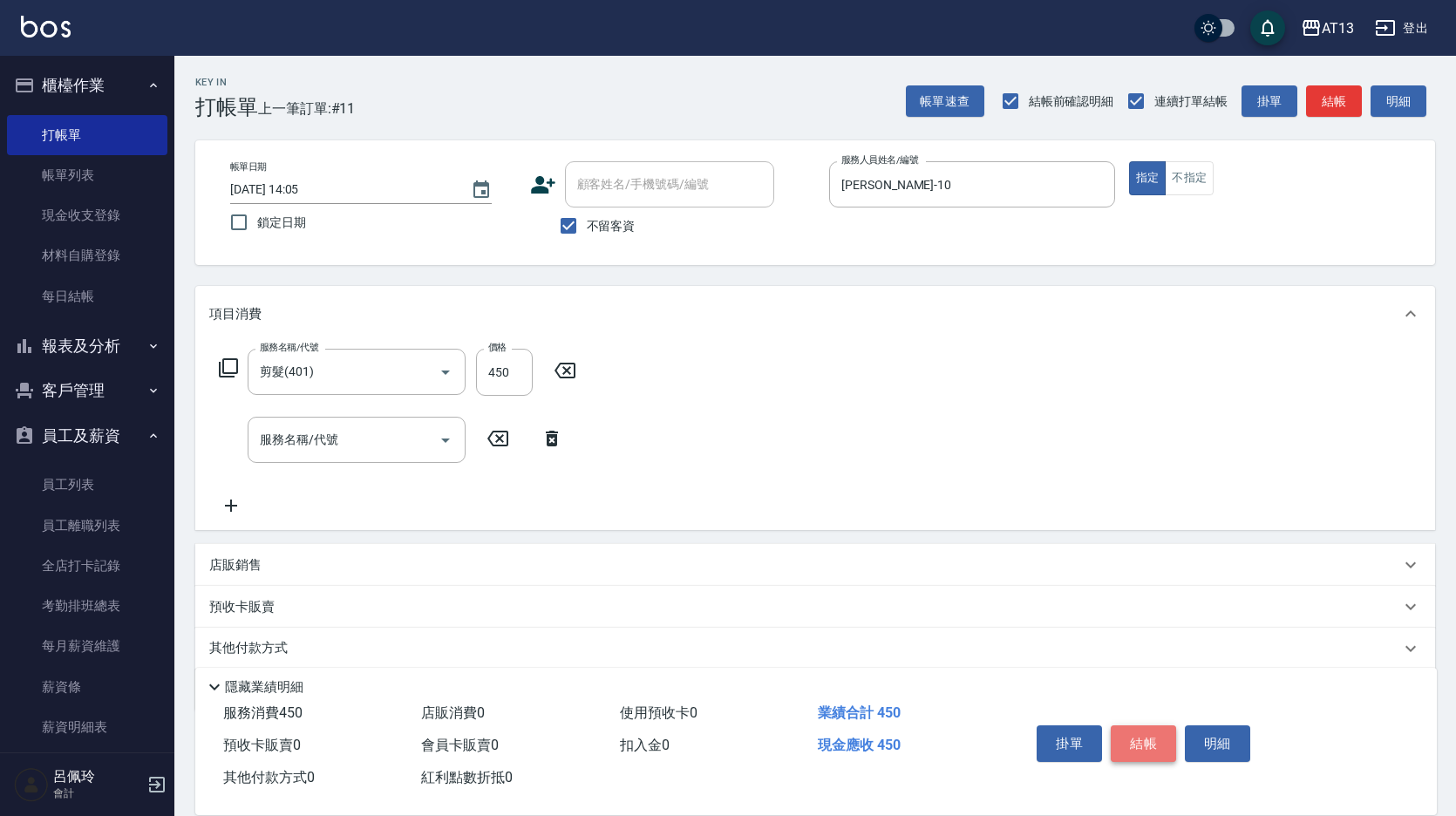
click at [1142, 731] on button "結帳" at bounding box center [1143, 743] width 65 height 37
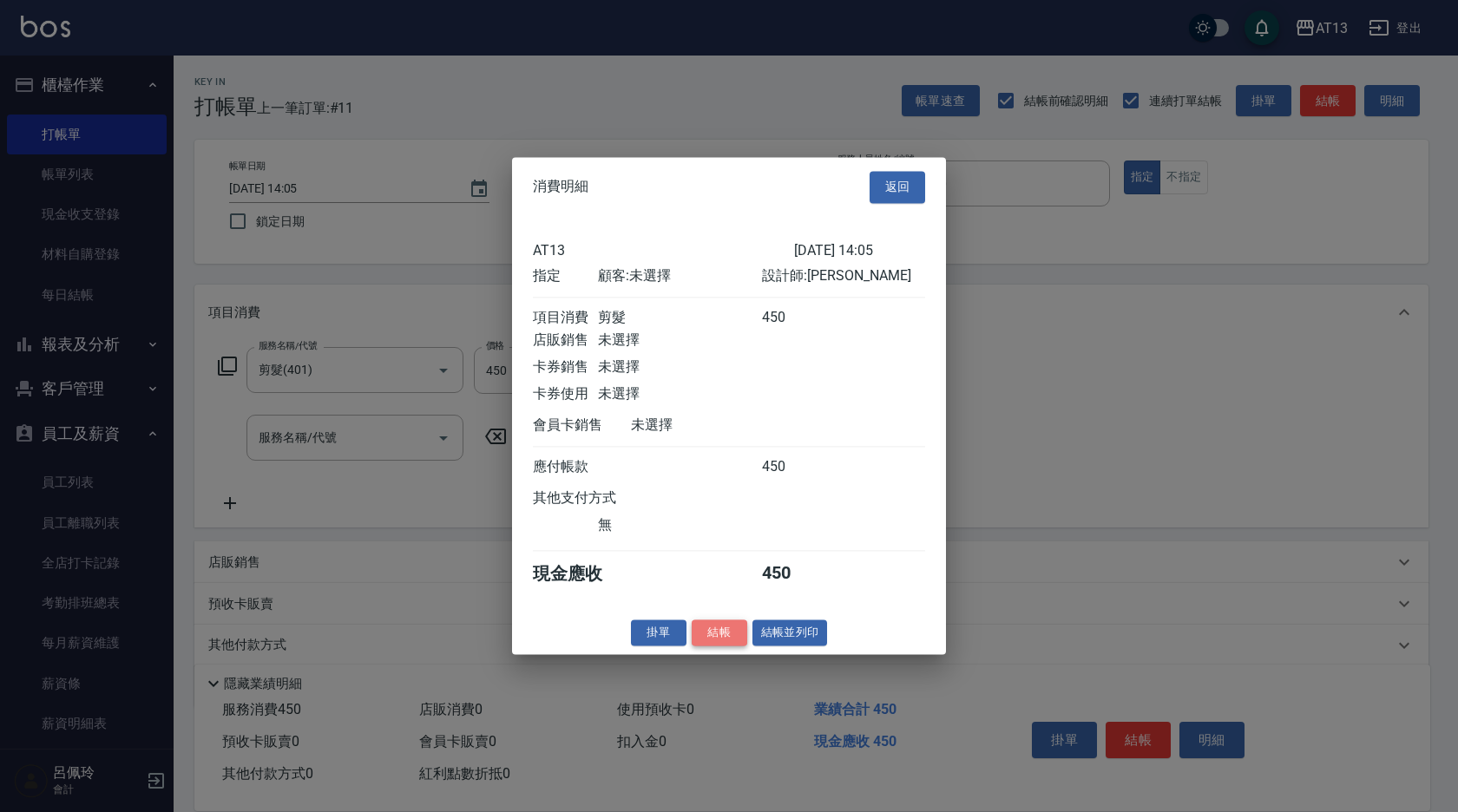
click at [728, 642] on button "結帳" at bounding box center [719, 632] width 55 height 27
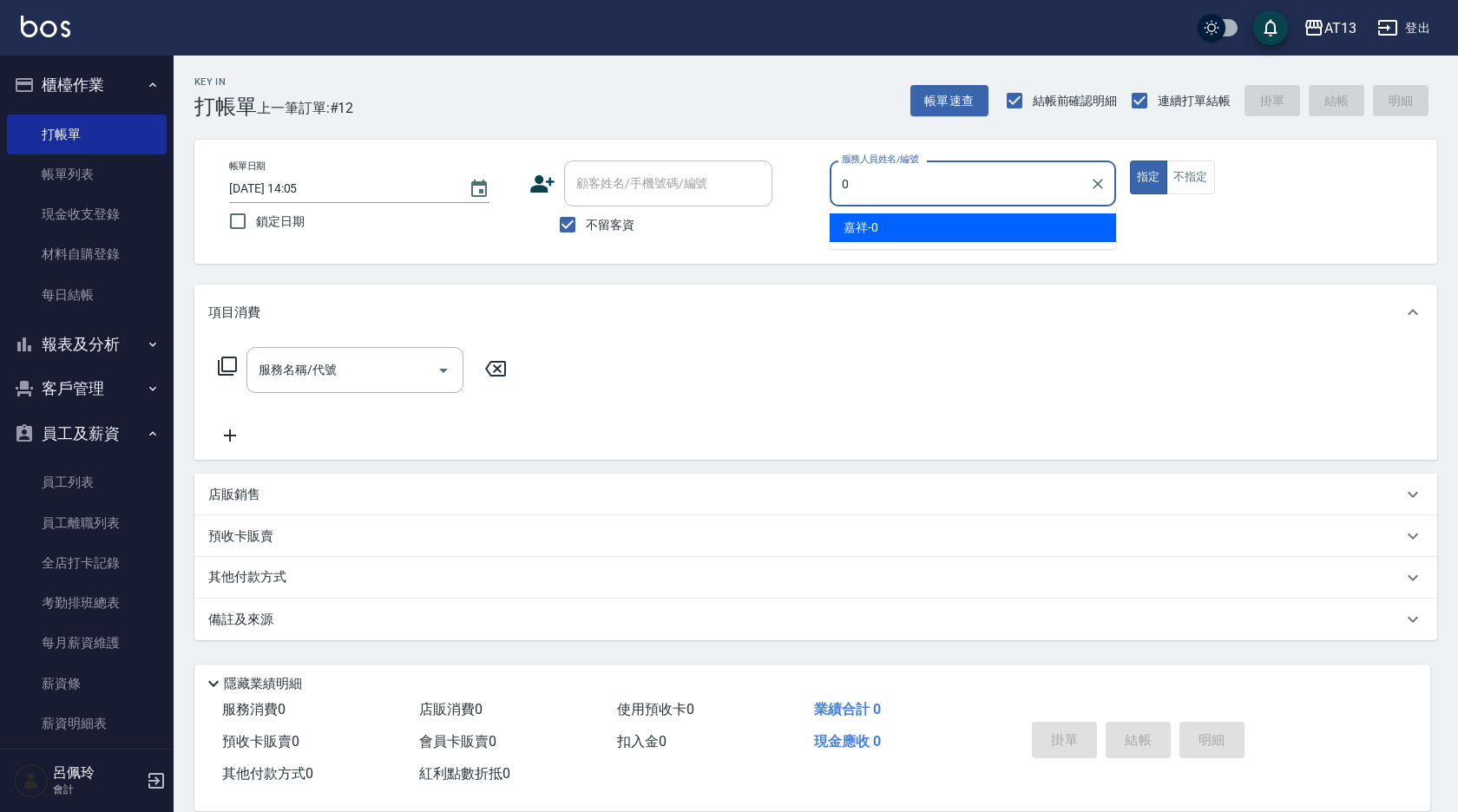
drag, startPoint x: 1081, startPoint y: 234, endPoint x: 1058, endPoint y: 213, distance: 31.1
click at [1081, 234] on div "嘉祥 -0" at bounding box center [973, 227] width 287 height 28
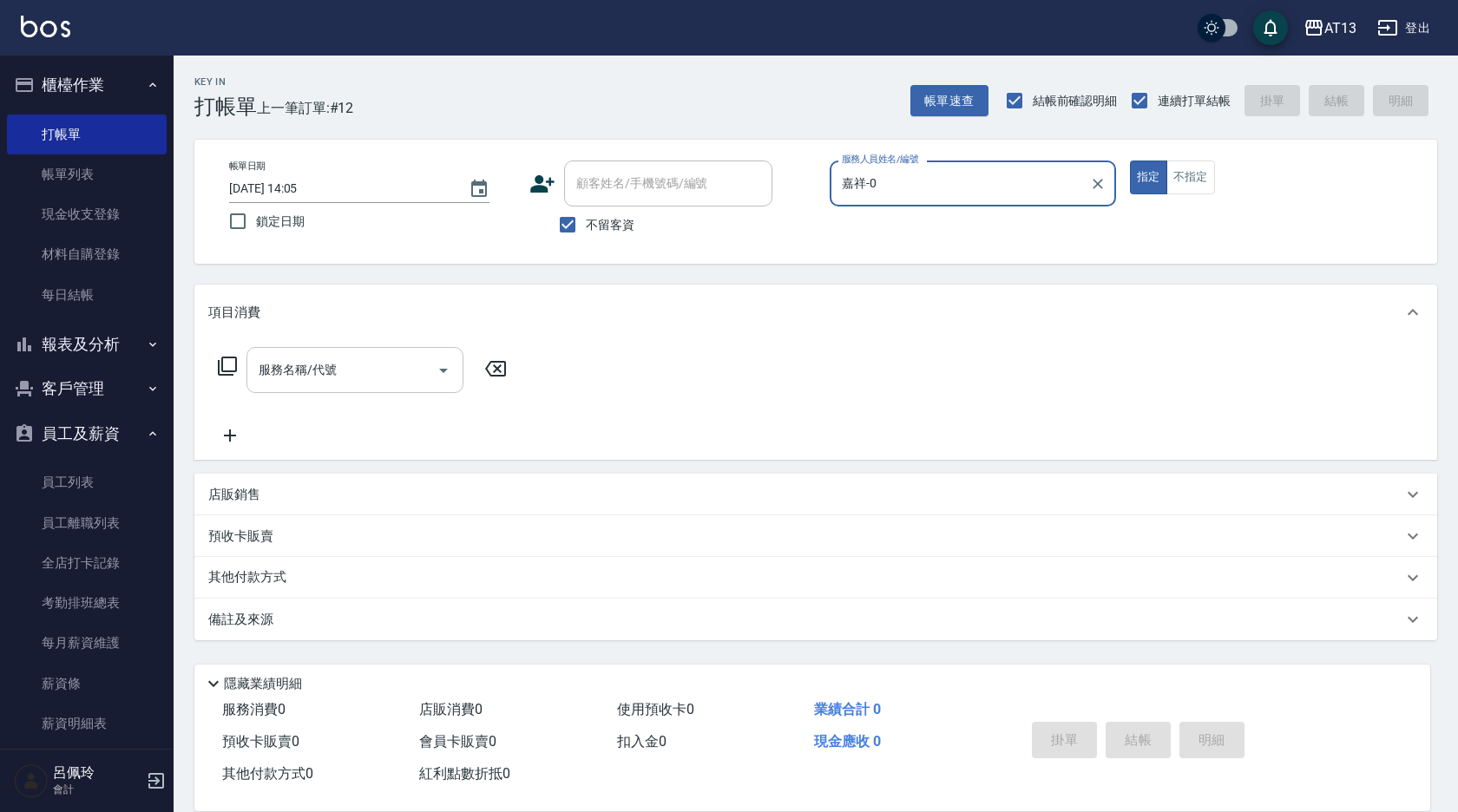
type input "嘉祥-0"
click at [280, 367] on input "服務名稱/代號" at bounding box center [342, 370] width 176 height 30
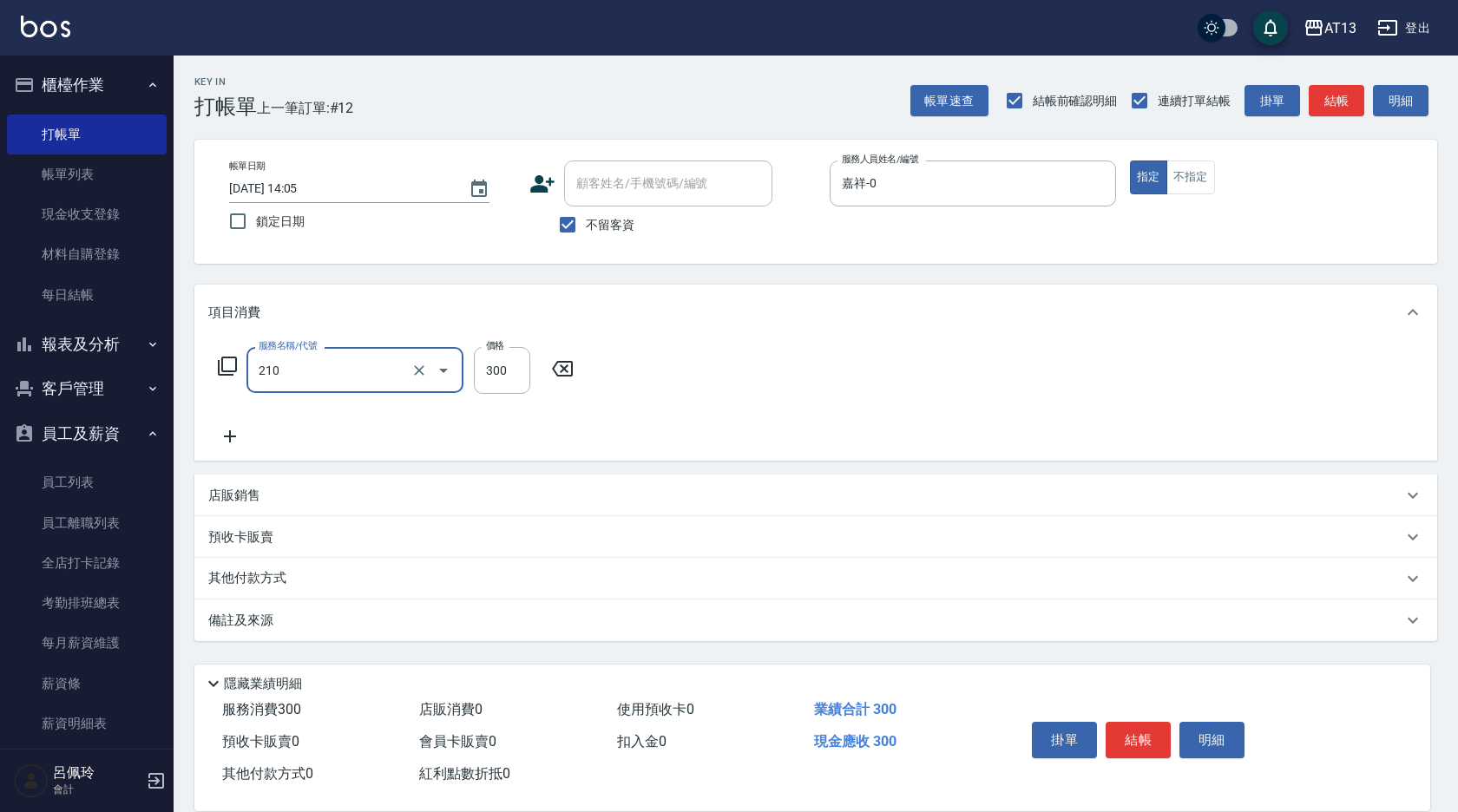
type input "歐娜洗髮精(210)"
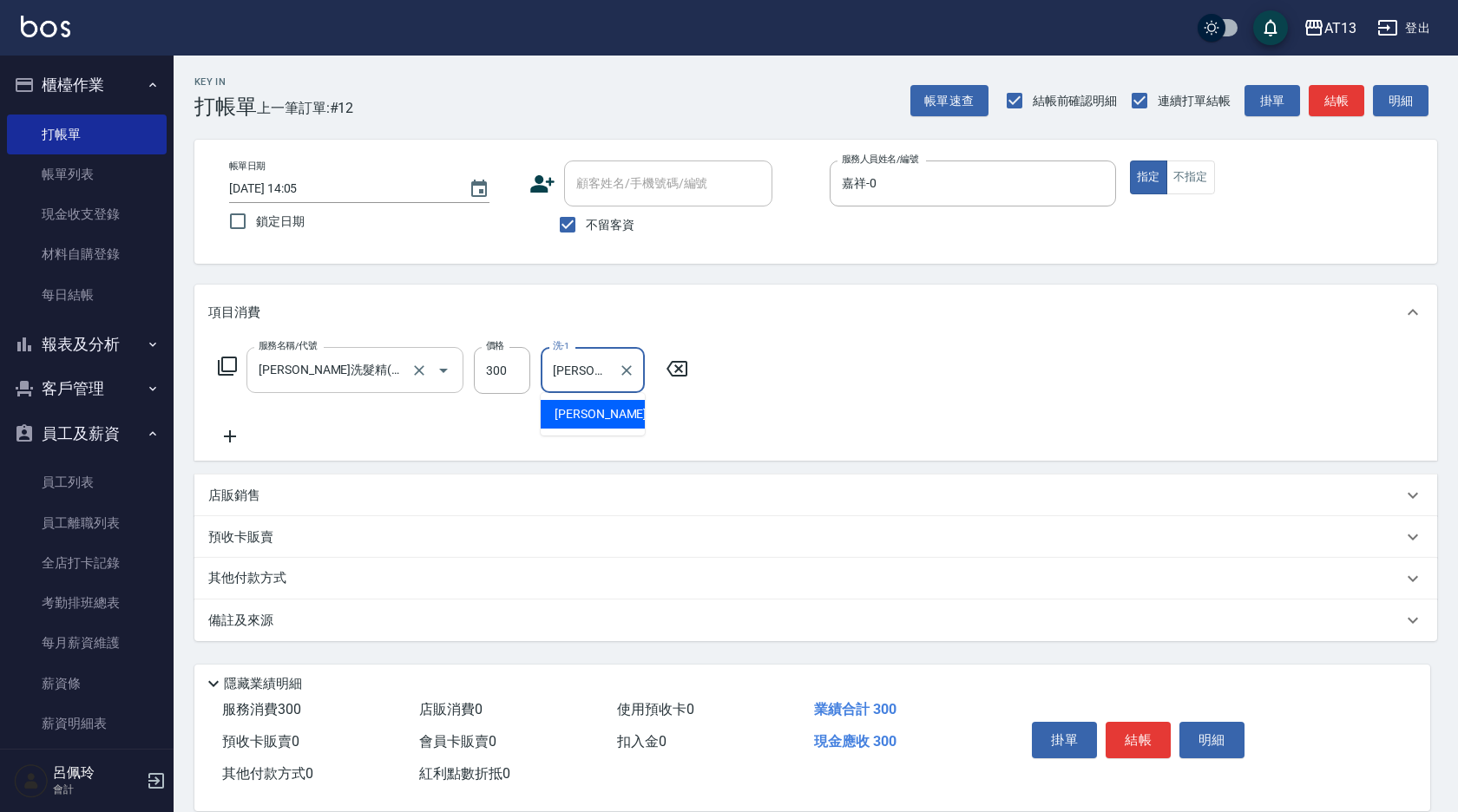
type input "簡培臻-23"
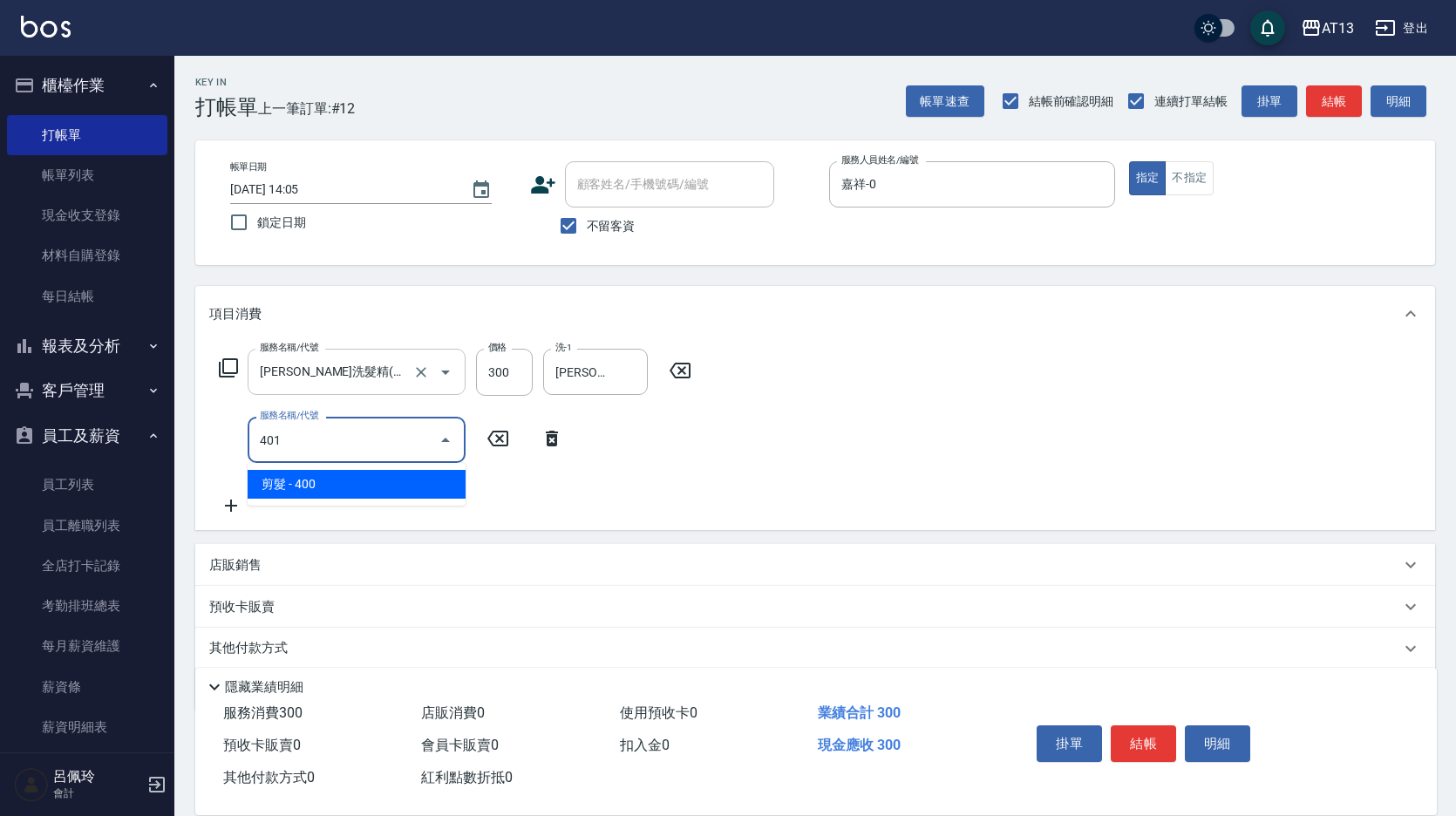
type input "剪髮(401)"
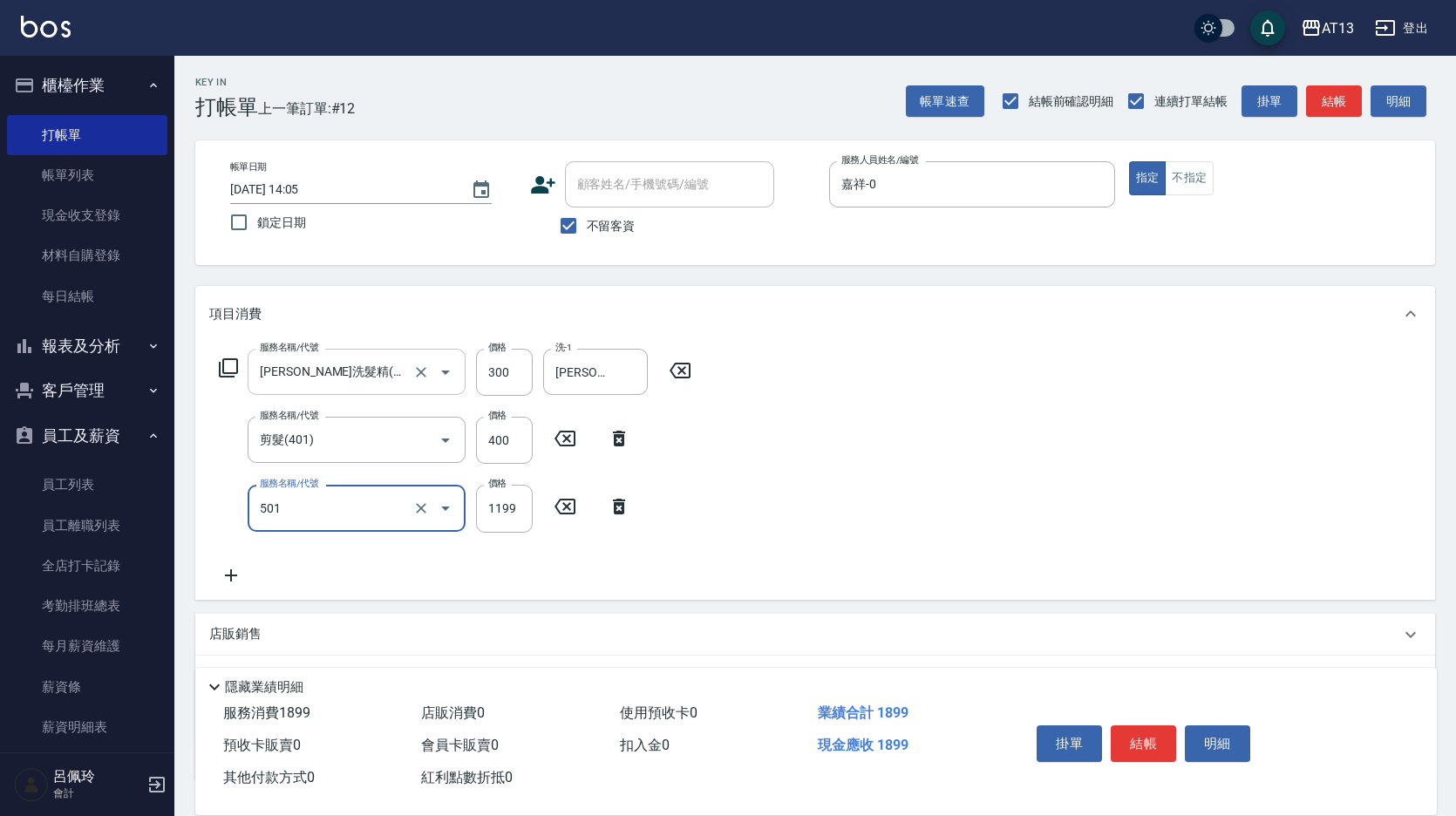
type input "染髮(501)"
type input "1200"
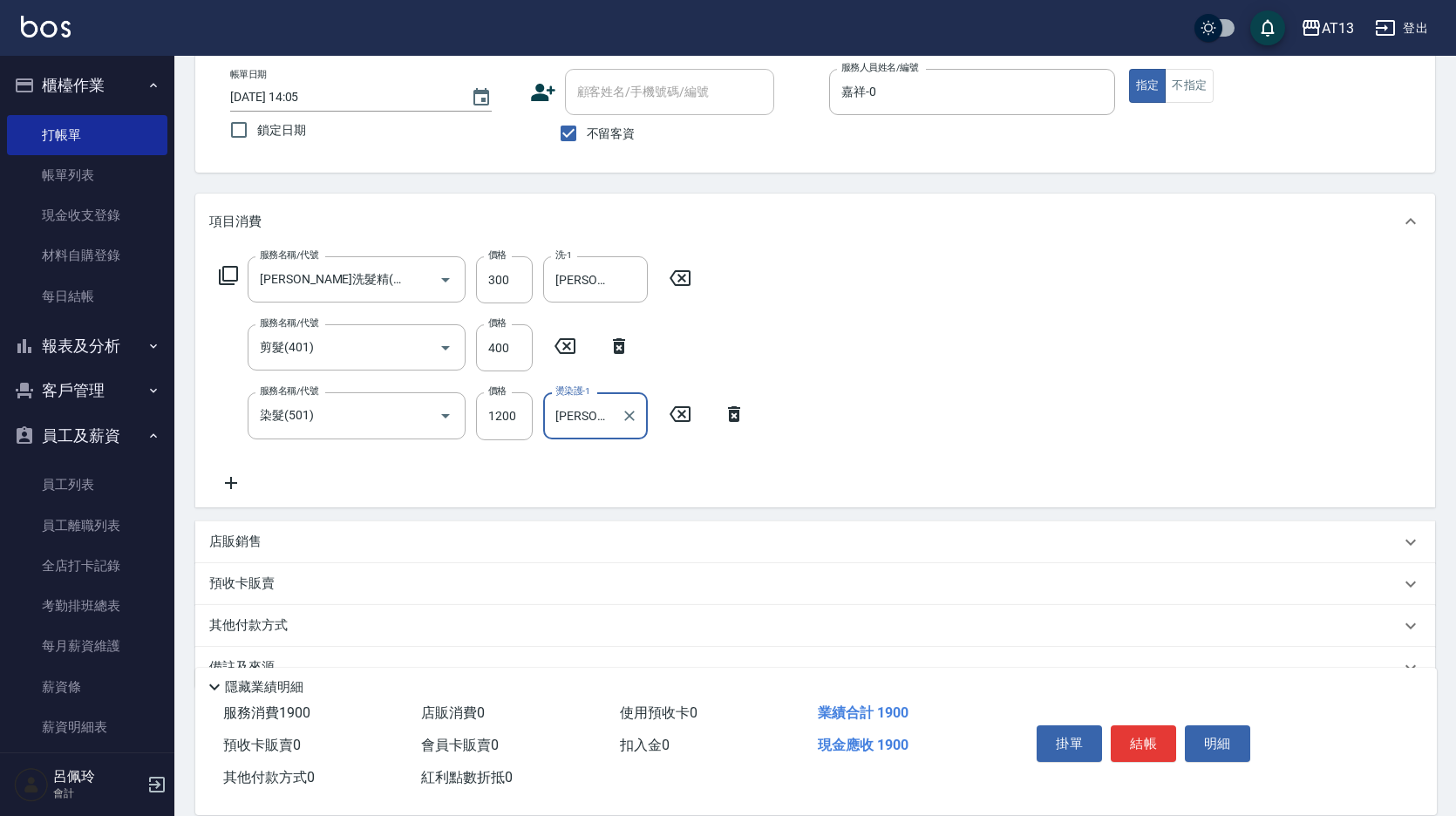
scroll to position [132, 0]
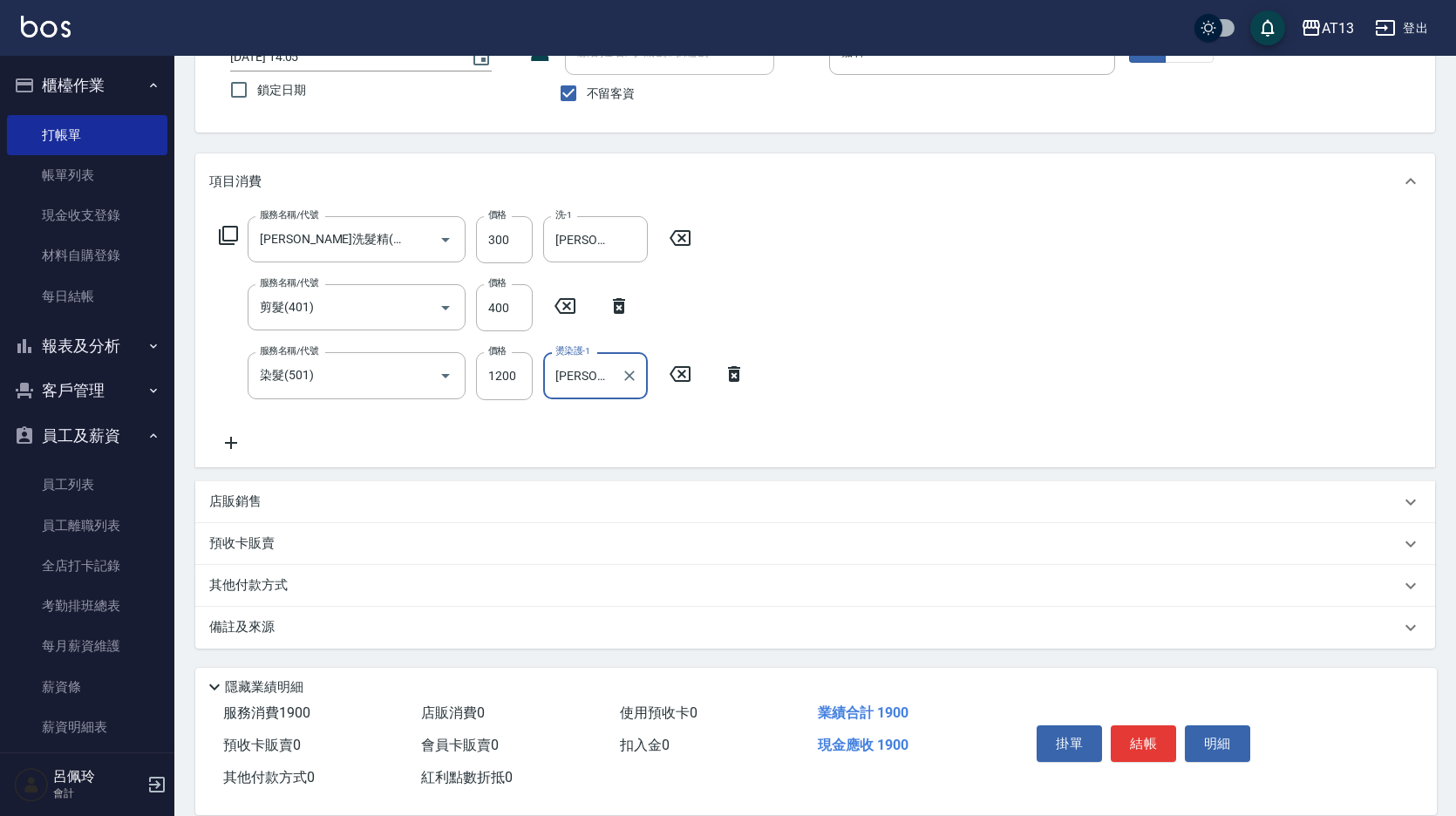
type input "簡培臻-23"
click at [247, 501] on p "店販銷售" at bounding box center [235, 502] width 52 height 18
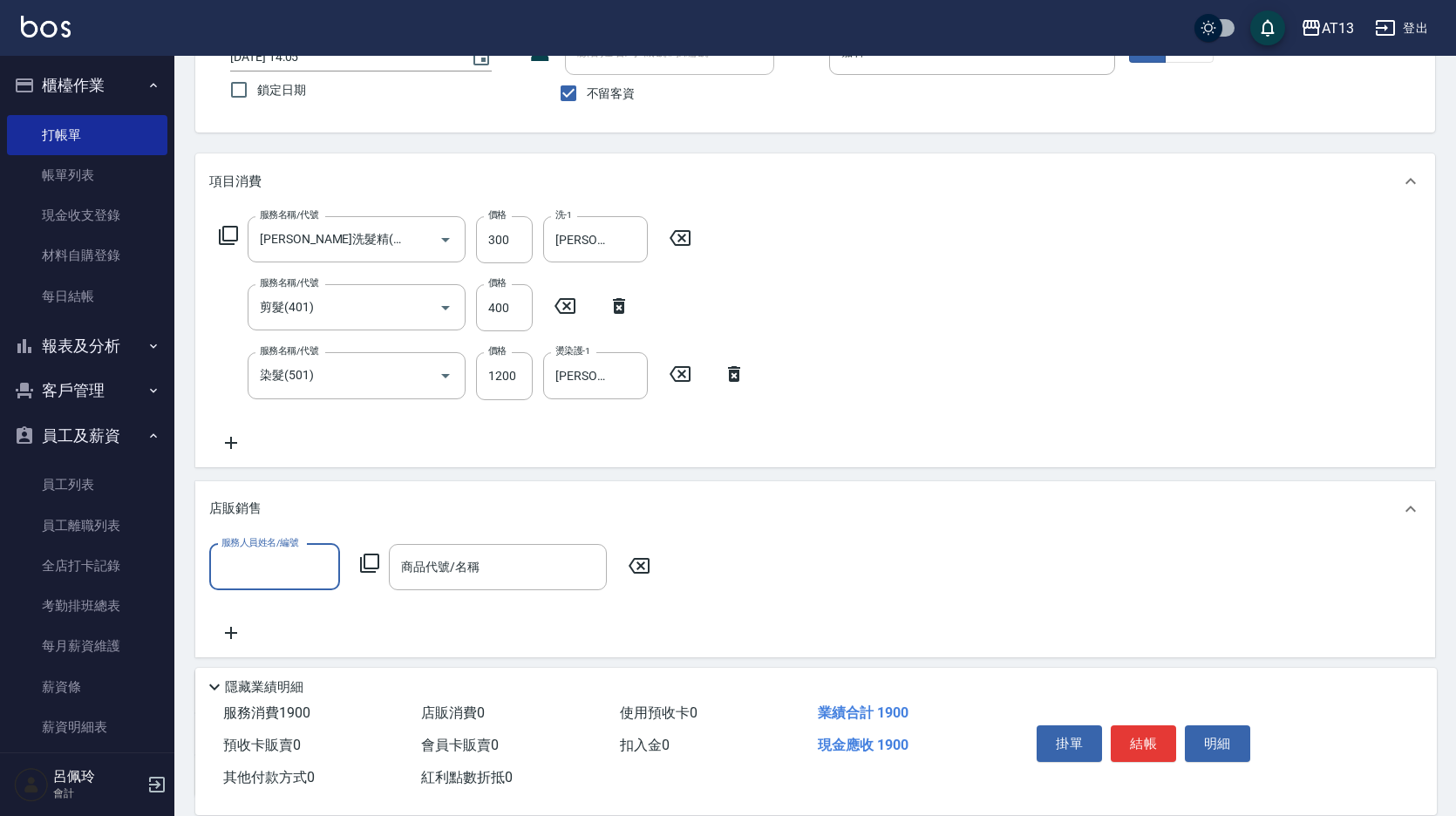
scroll to position [0, 0]
click at [254, 608] on span "嘉祥 -0" at bounding box center [240, 611] width 35 height 18
type input "嘉祥-0"
click at [421, 570] on div "商品代號/名稱 商品代號/名稱" at bounding box center [498, 567] width 218 height 46
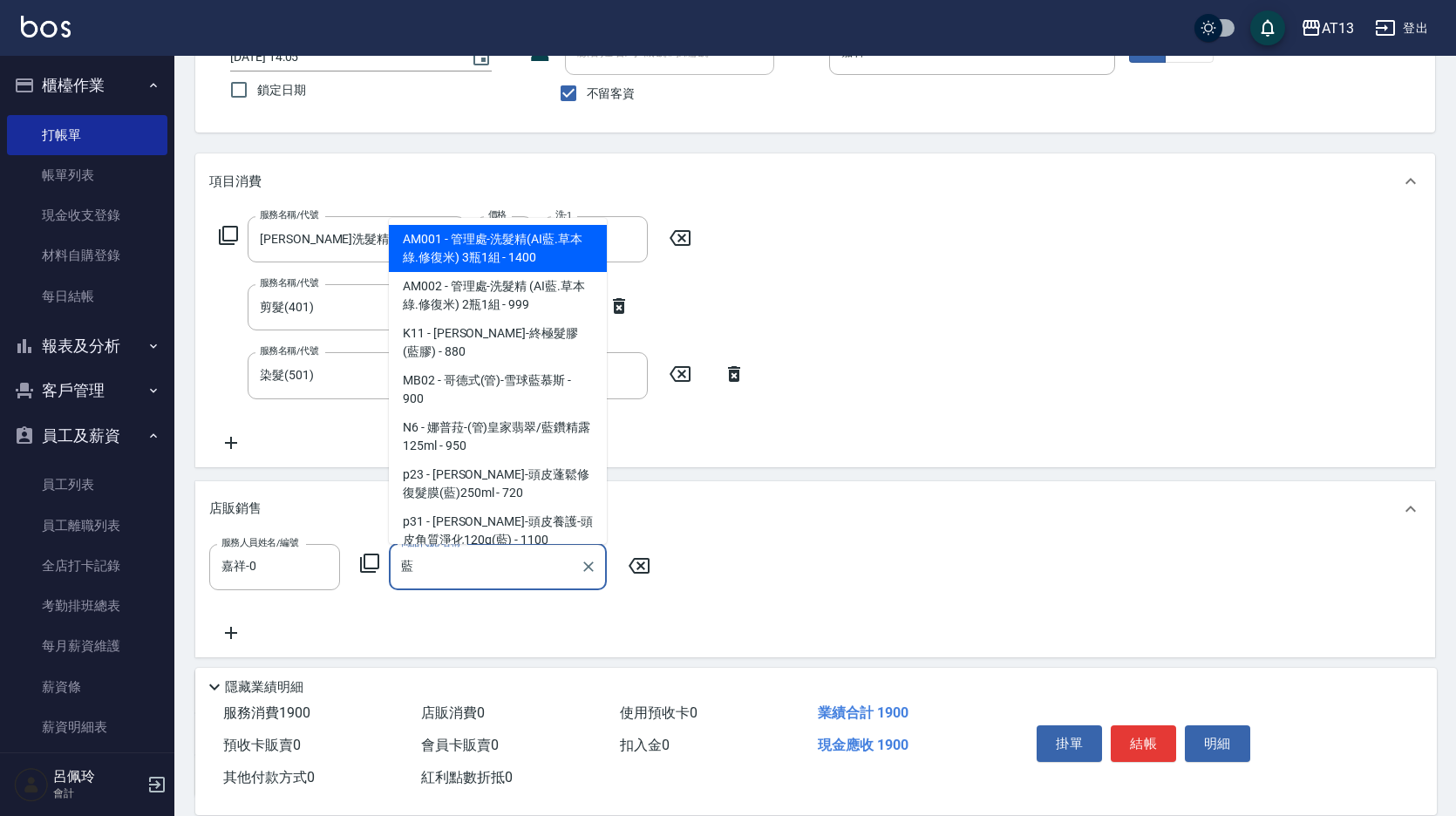
click at [421, 570] on input "藍" at bounding box center [484, 567] width 177 height 30
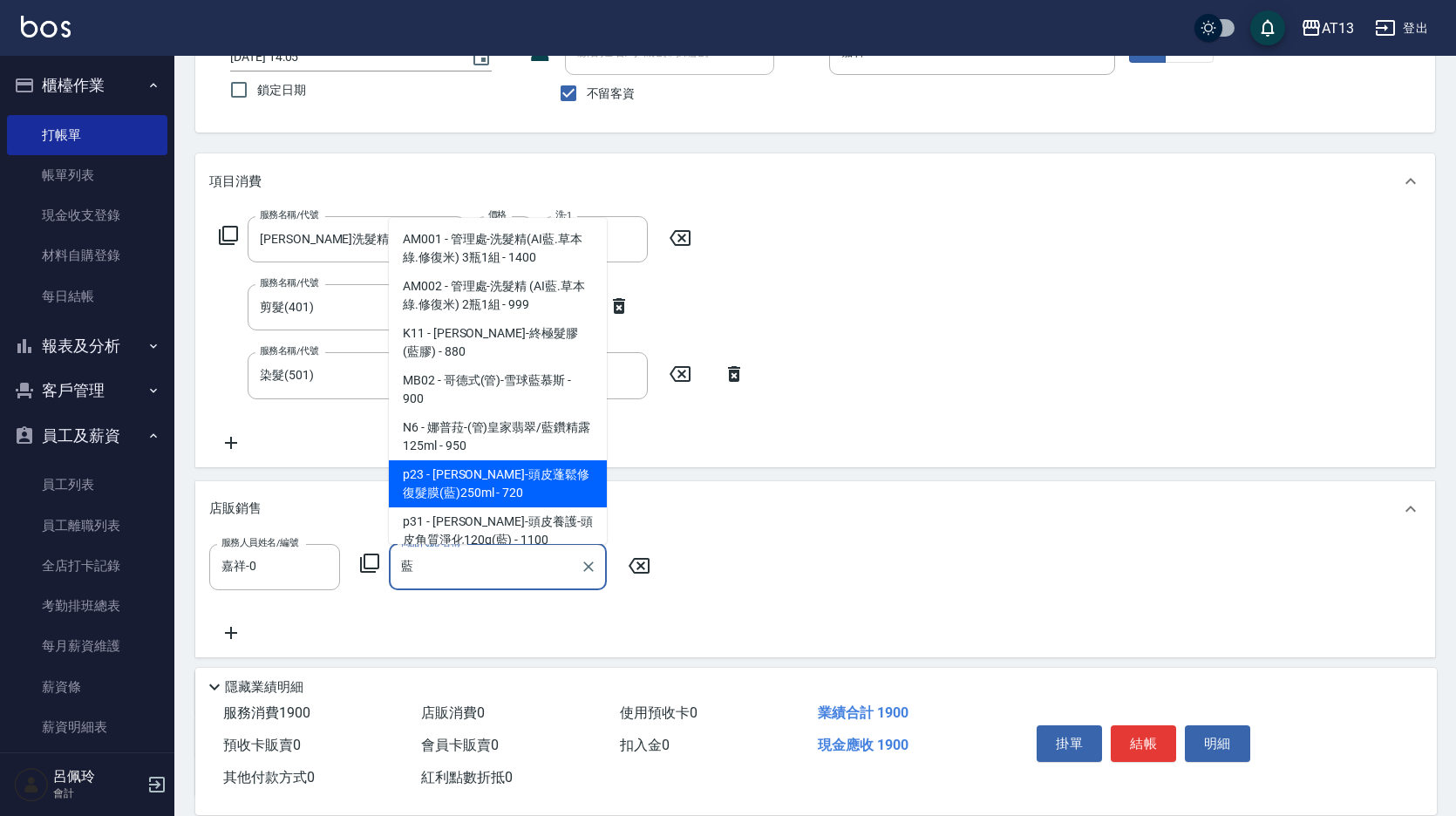
click at [451, 460] on span "p23 - 荷琇-頭皮蓬鬆修復髮膜(藍)250ml - 720" at bounding box center [498, 484] width 218 height 47
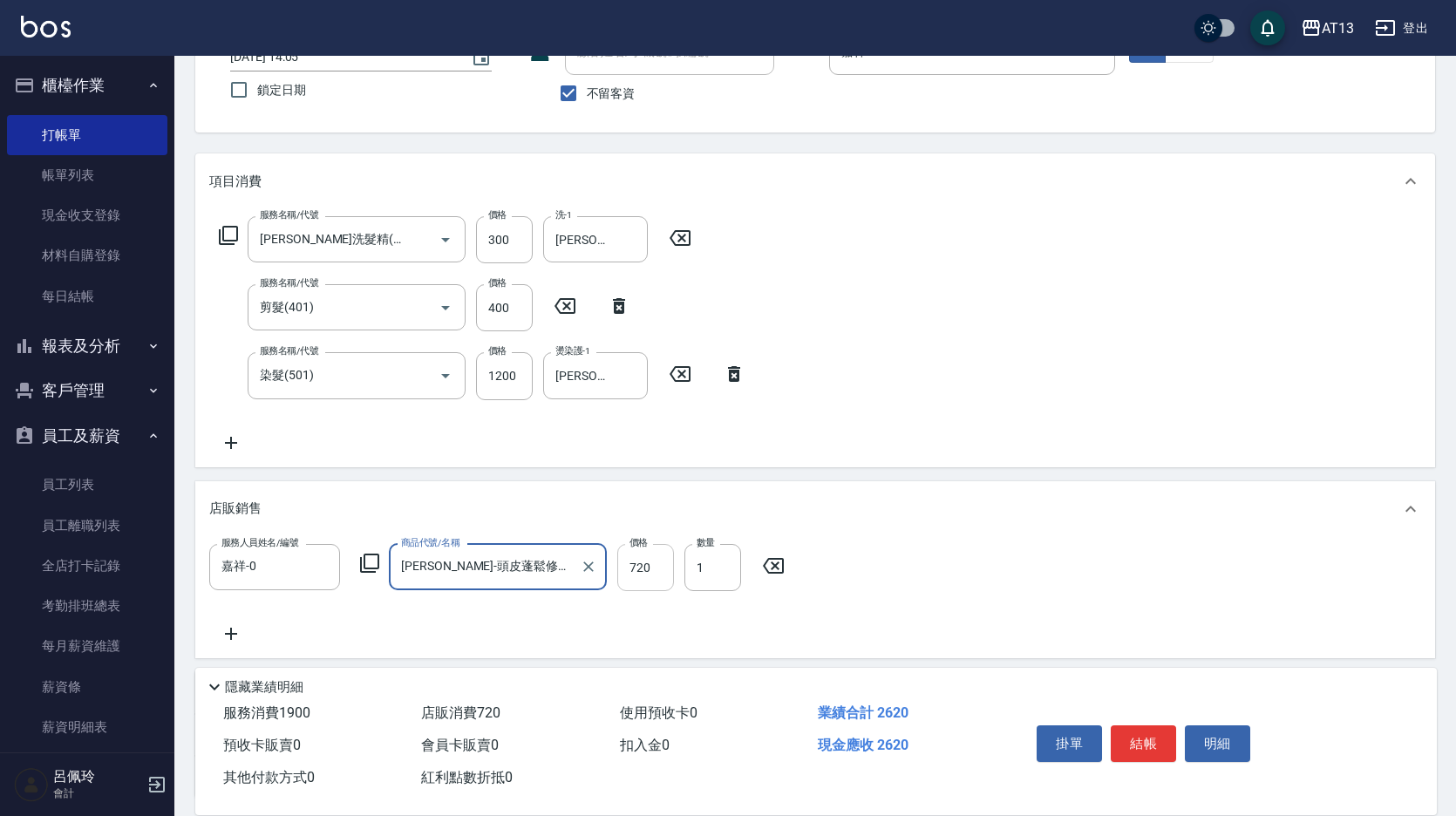
type input "荷琇-頭皮蓬鬆修復髮膜(藍)250ml"
click at [662, 569] on input "720" at bounding box center [646, 568] width 57 height 47
type input "648"
click at [1143, 570] on div "服務人員姓名/編號 嘉祥-0 服務人員姓名/編號 商品代號/名稱 荷琇-頭皮蓬鬆修復髮膜(藍)250ml 商品代號/名稱 價格 648 價格 數量 1 數量" at bounding box center [815, 594] width 1211 height 100
click at [1164, 738] on button "結帳" at bounding box center [1143, 743] width 65 height 37
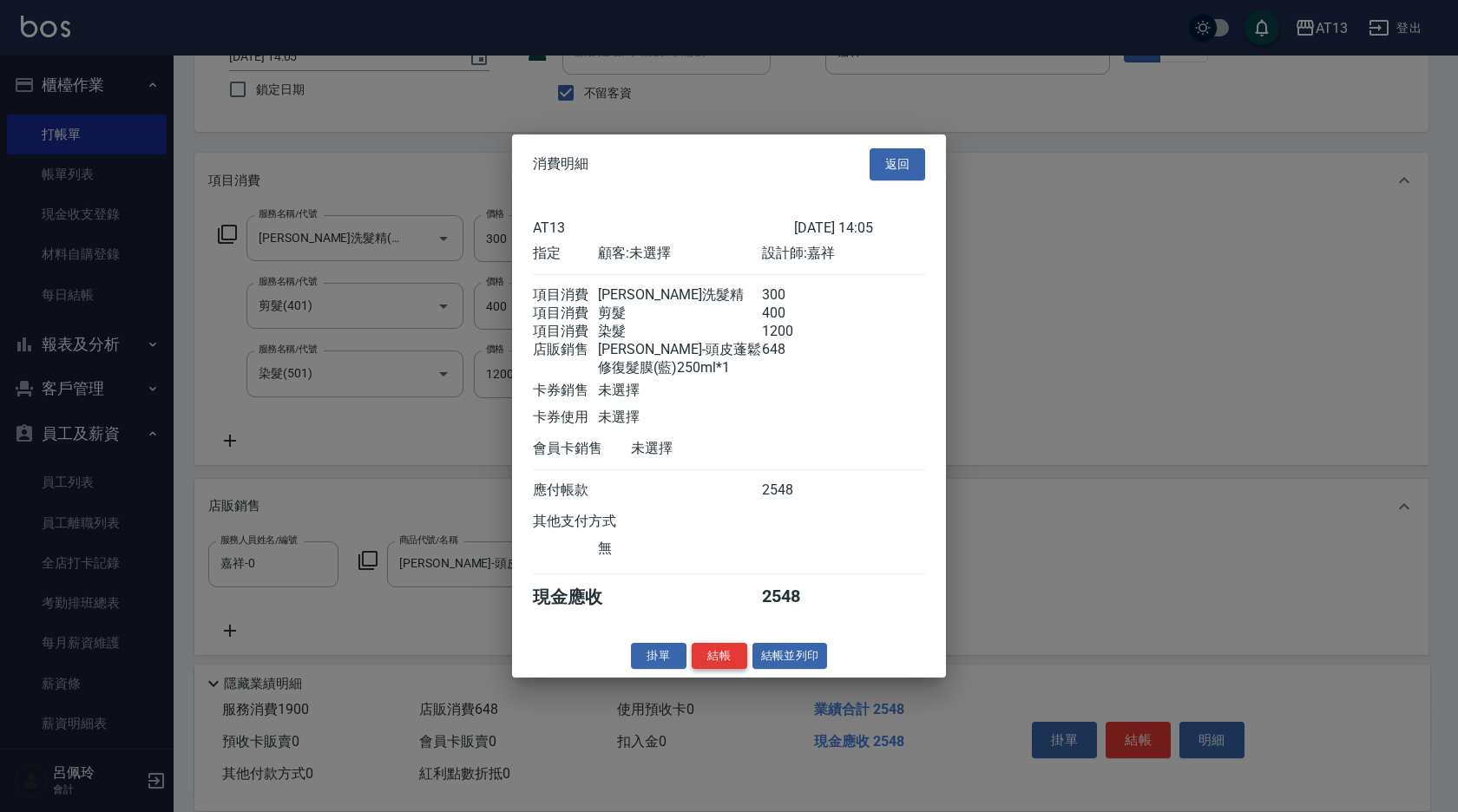
click at [724, 669] on button "結帳" at bounding box center [719, 655] width 55 height 27
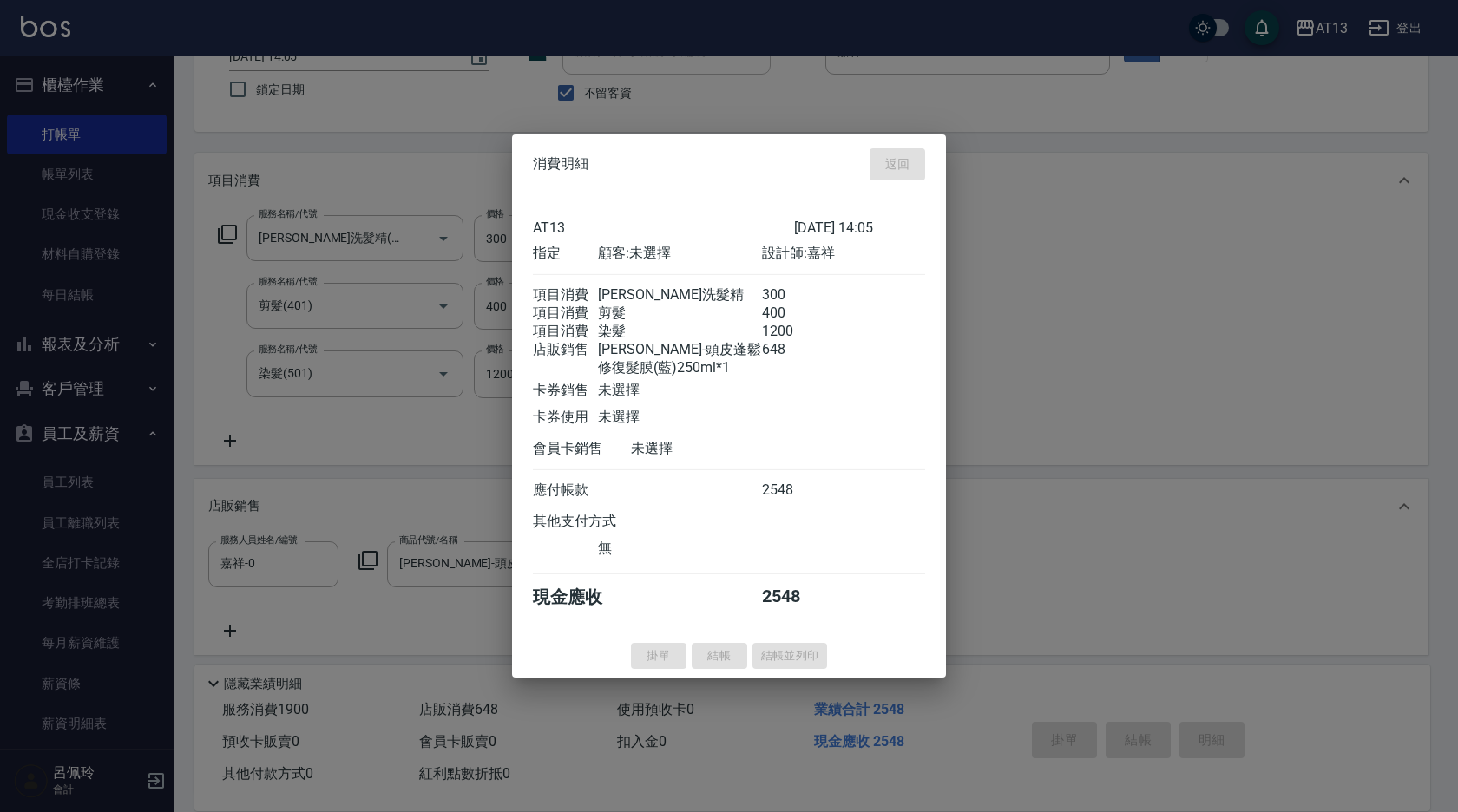
type input "2025/08/10 14:06"
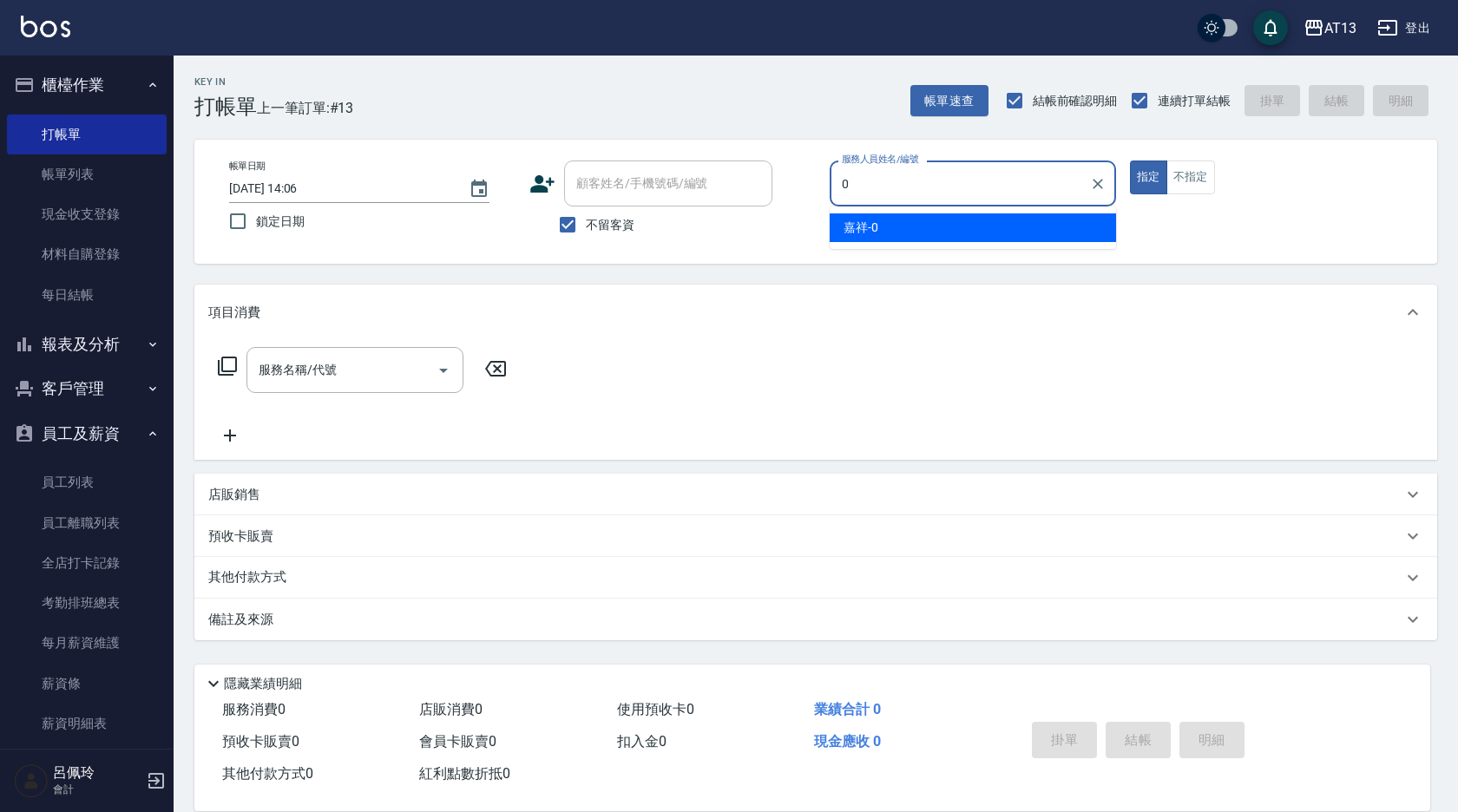
click at [856, 212] on ul "嘉祥 -0" at bounding box center [973, 227] width 287 height 42
click at [1040, 231] on div "嘉祥 -0" at bounding box center [973, 227] width 287 height 28
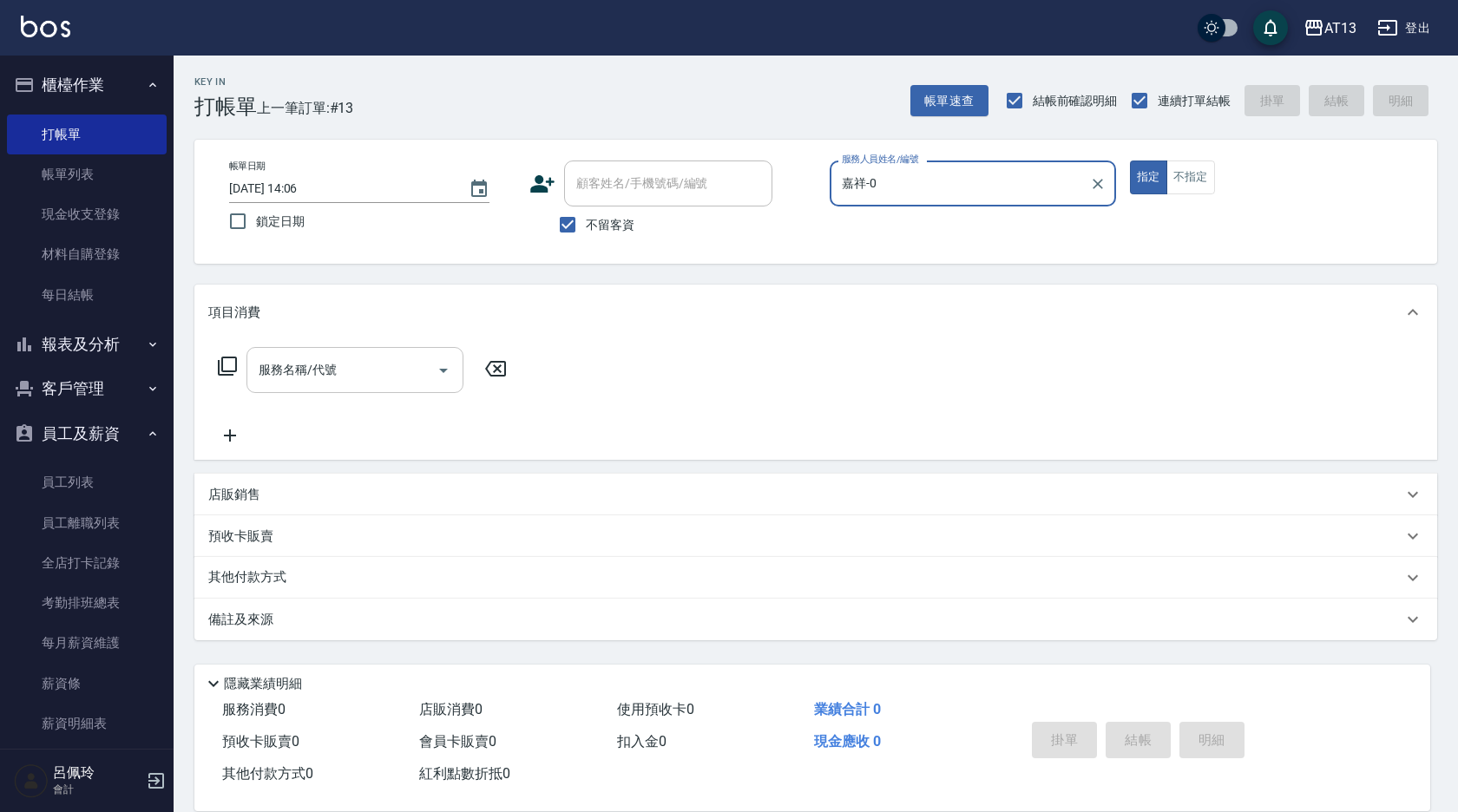
type input "嘉祥-0"
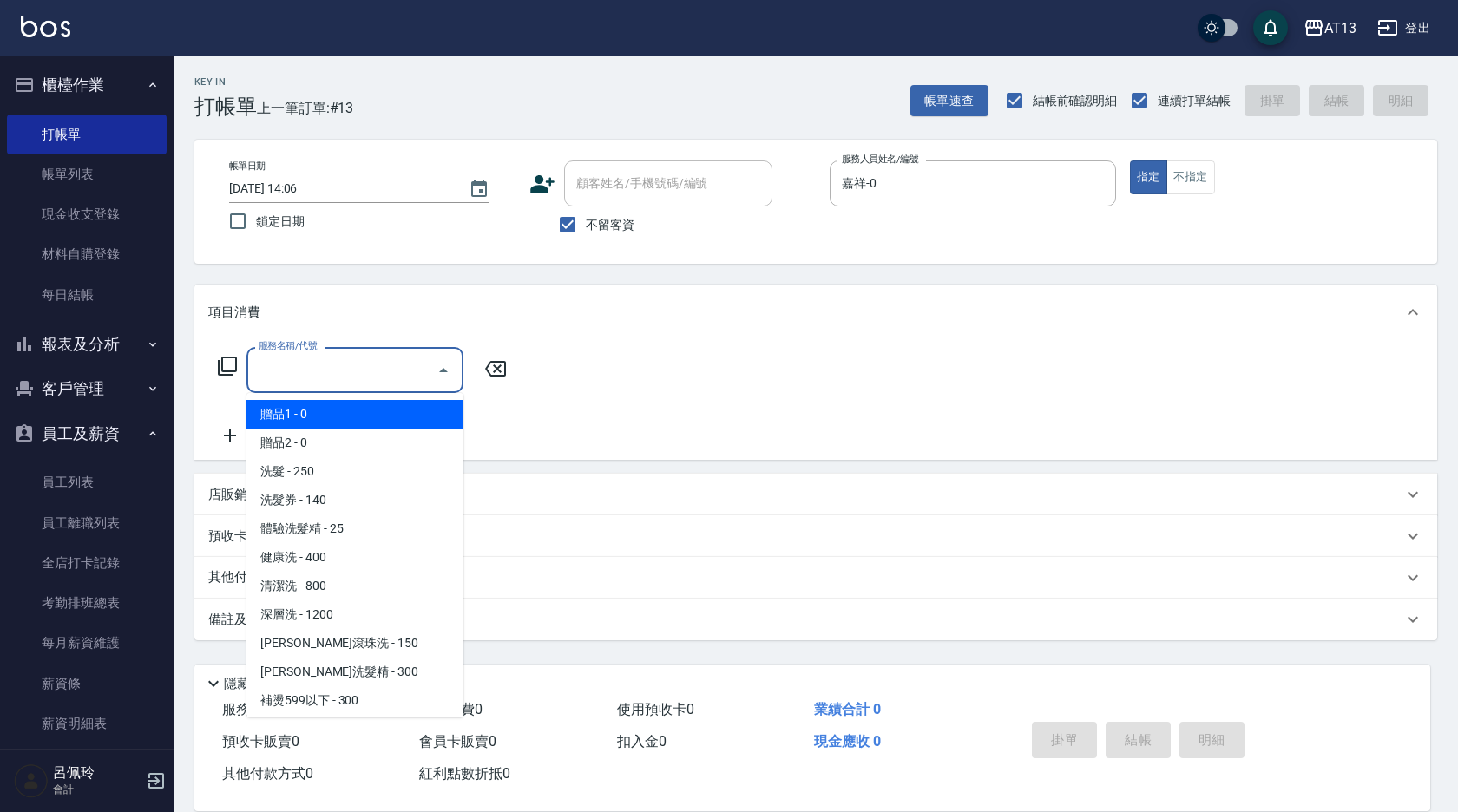
click at [362, 367] on input "服務名稱/代號" at bounding box center [342, 370] width 176 height 30
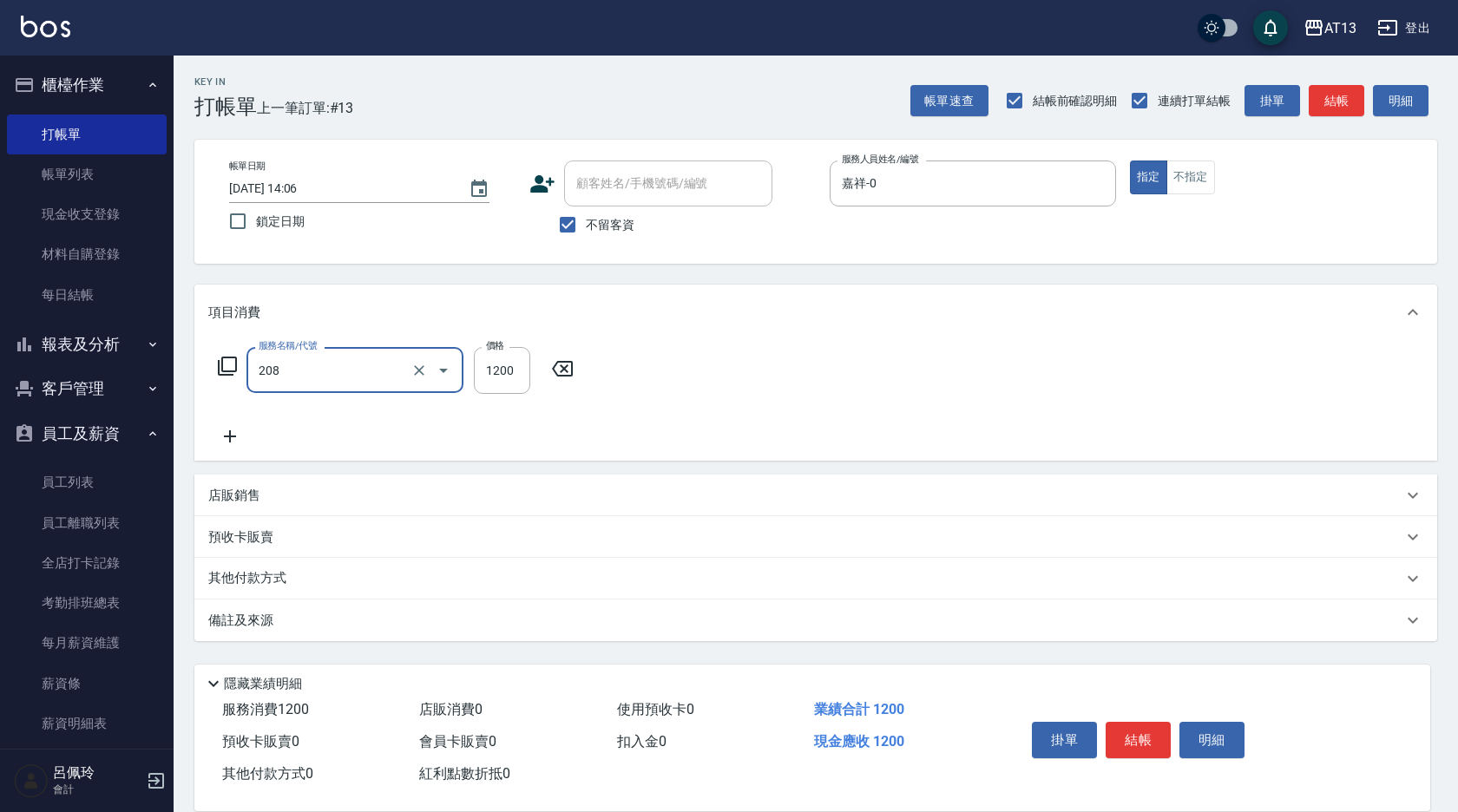
type input "深層洗(208)"
type input "蔡萓秦-11"
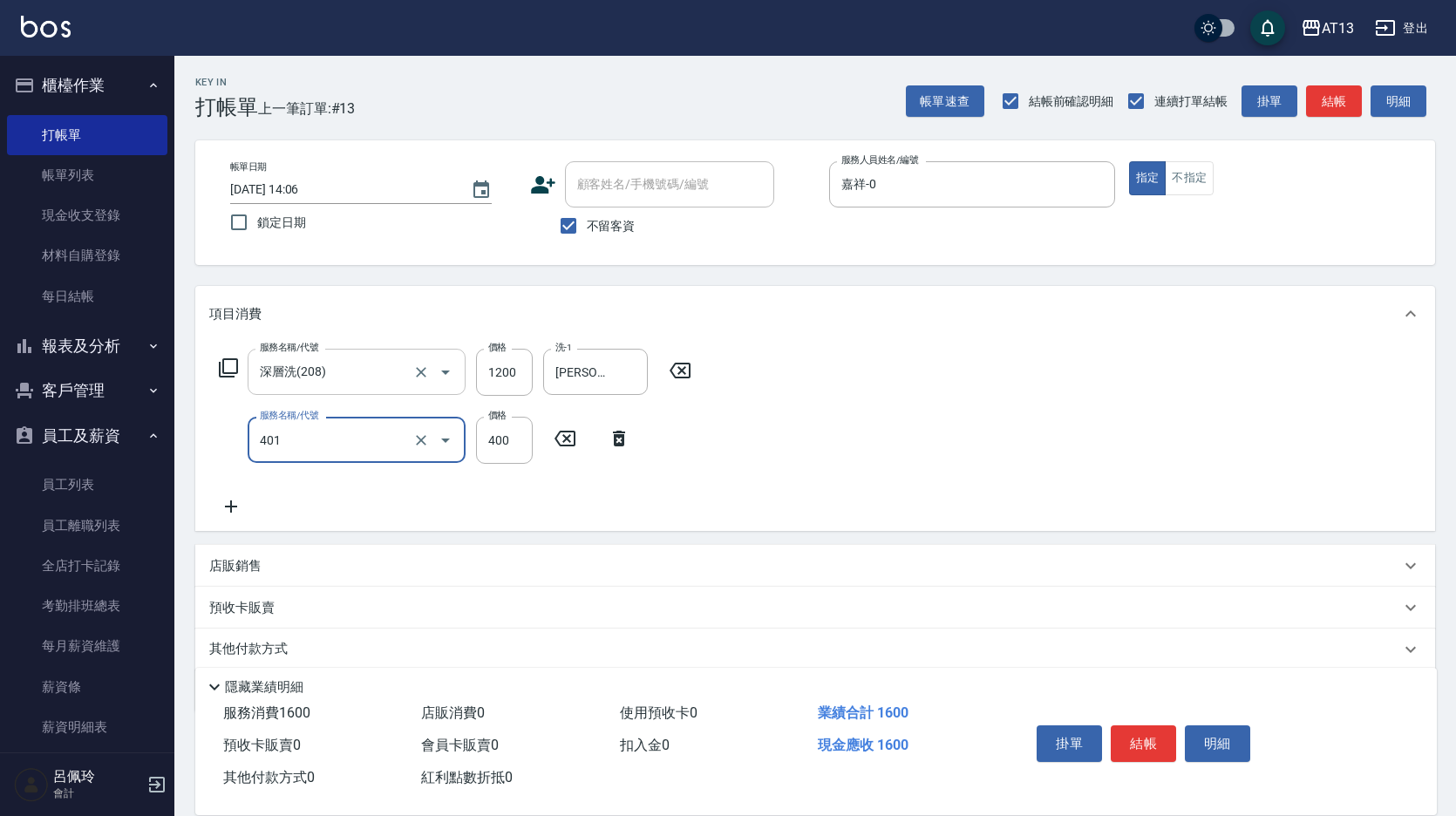
type input "剪髮(401)"
type input "450"
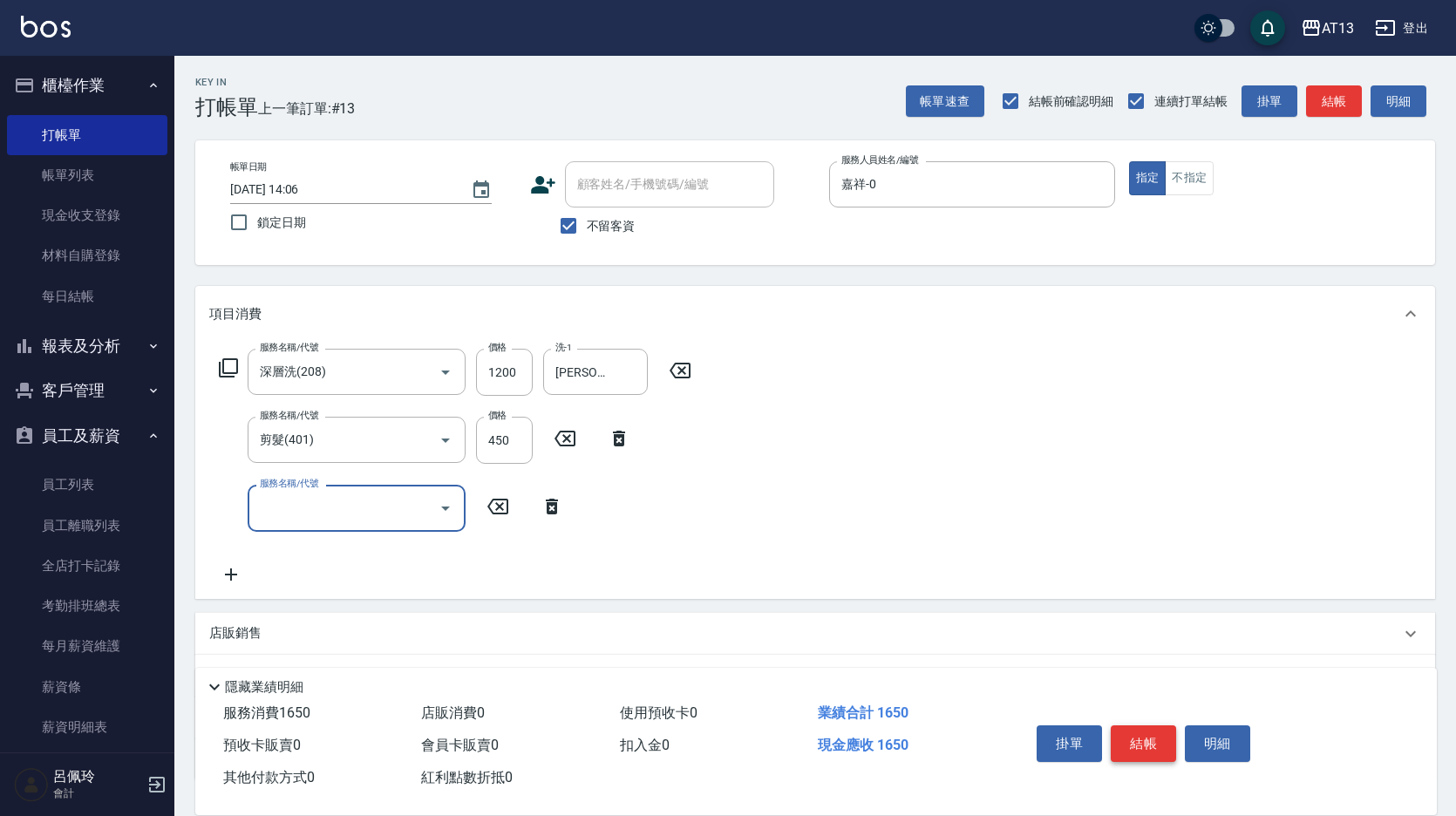
click at [1152, 732] on button "結帳" at bounding box center [1143, 743] width 65 height 37
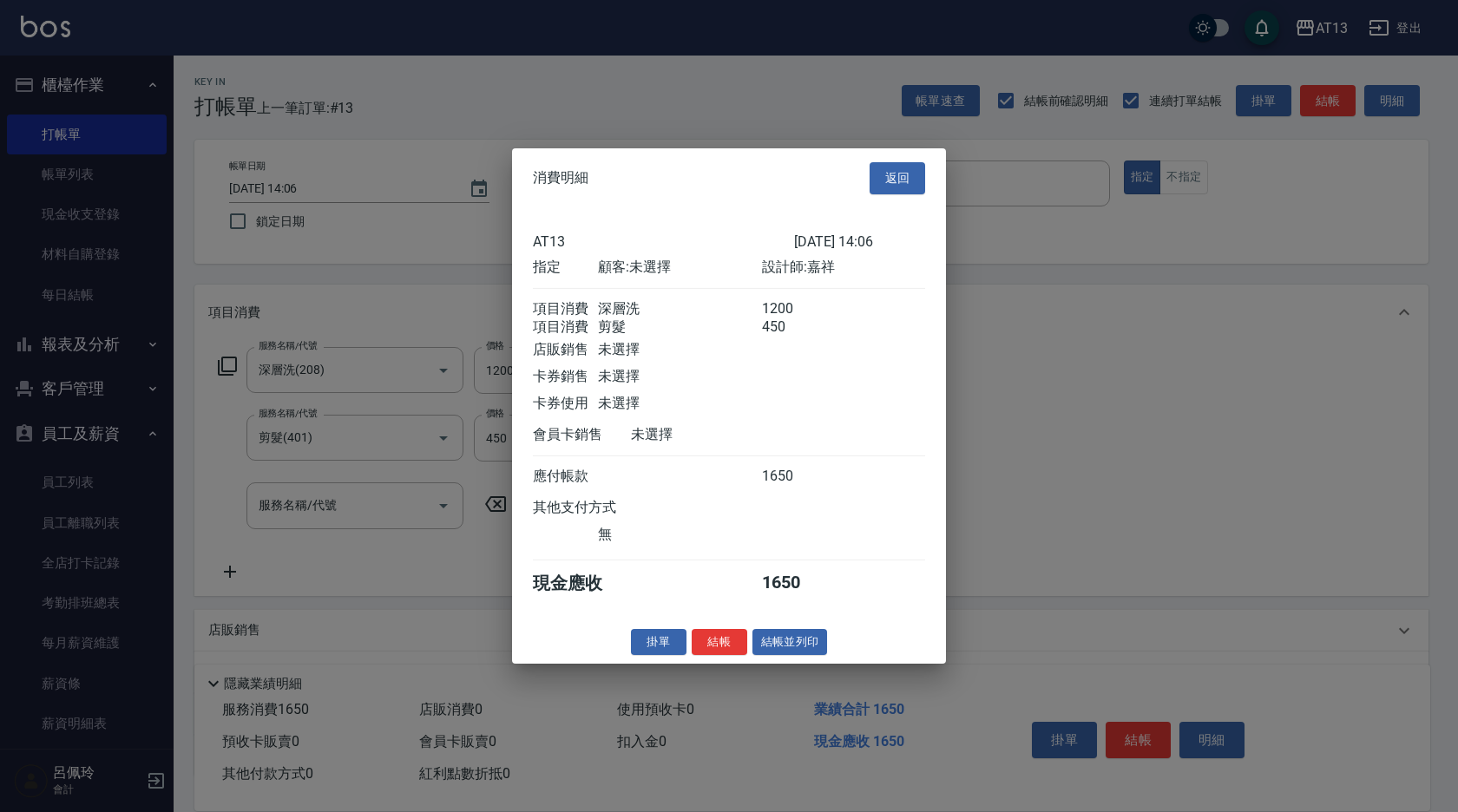
drag, startPoint x: 714, startPoint y: 648, endPoint x: 691, endPoint y: 658, distance: 25.1
click at [714, 648] on button "結帳" at bounding box center [719, 641] width 55 height 27
